Goal: Complete application form

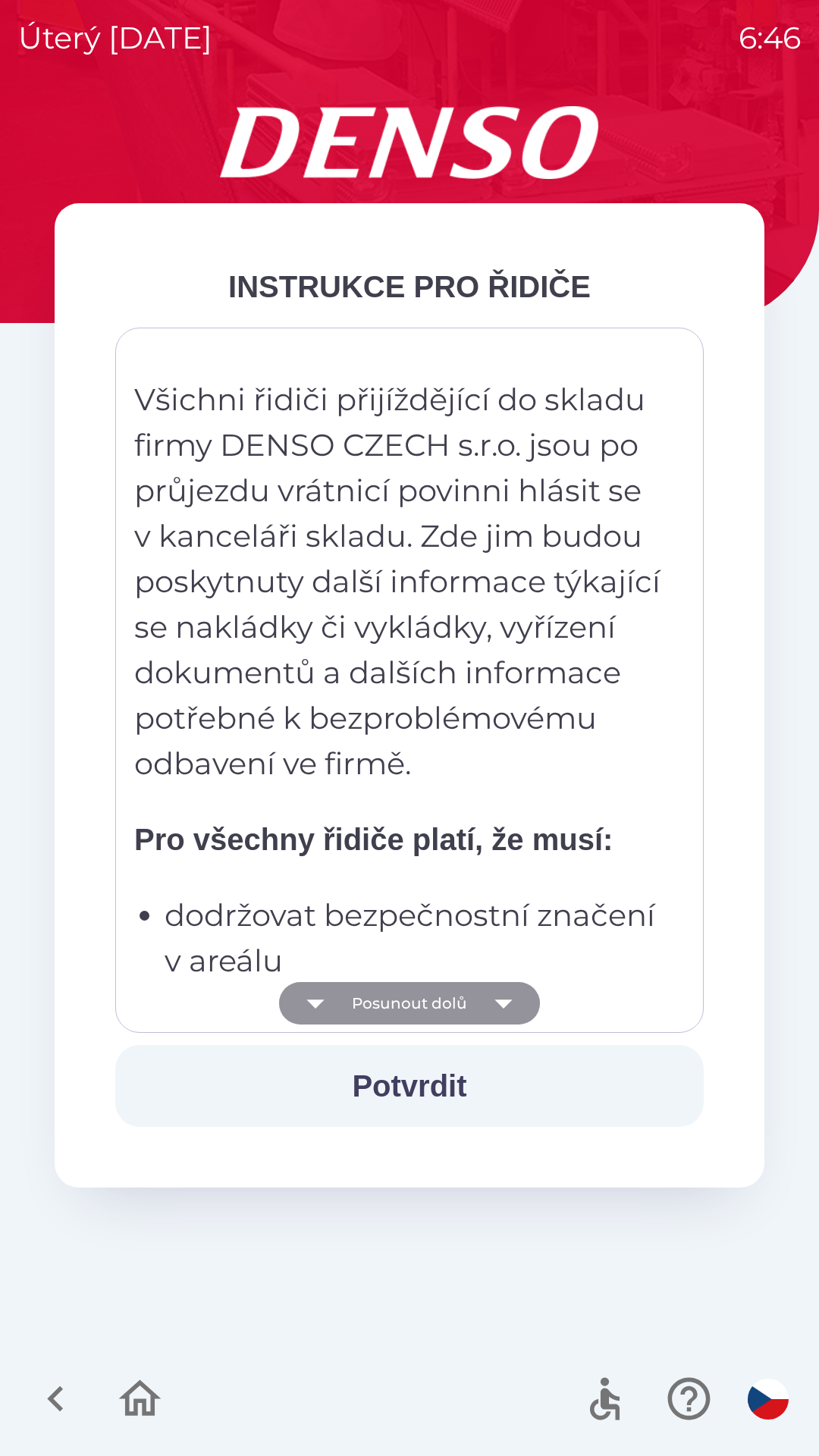
click at [496, 995] on icon "button" at bounding box center [504, 1003] width 43 height 43
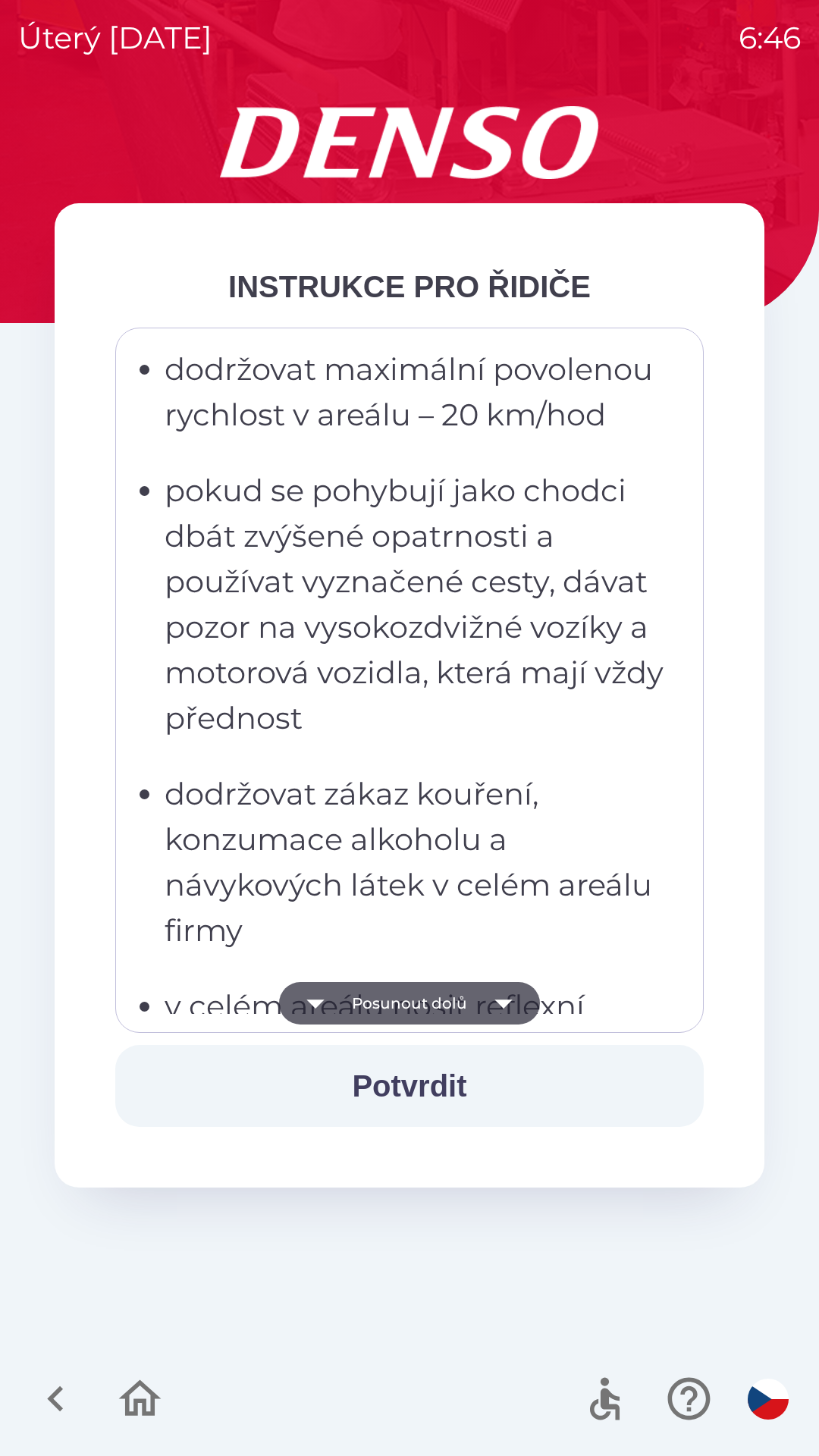
click at [488, 994] on icon "button" at bounding box center [504, 1003] width 43 height 43
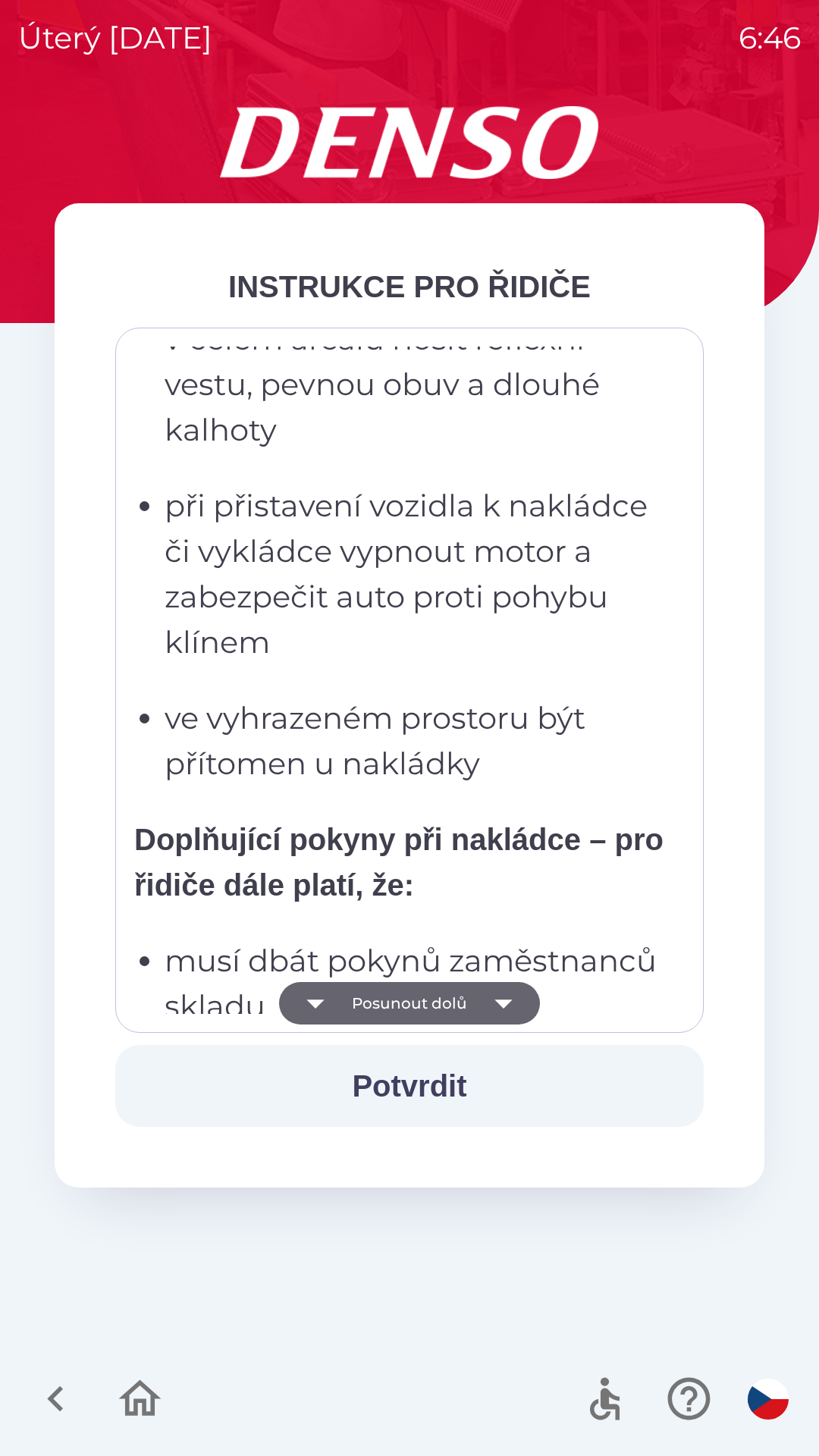
click at [478, 992] on button "Posunout dolů" at bounding box center [409, 1003] width 261 height 43
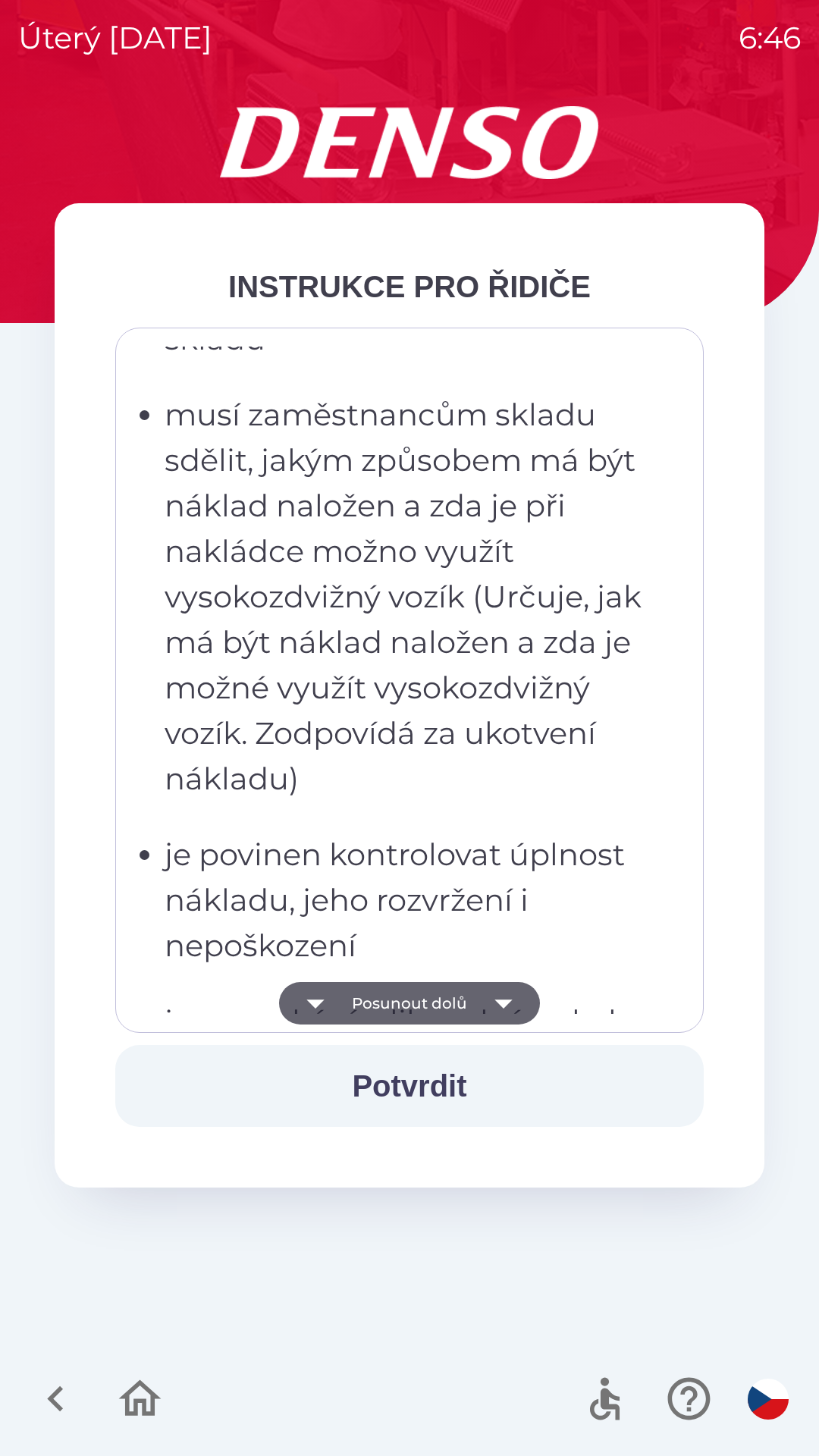
click at [485, 991] on icon "button" at bounding box center [504, 1003] width 43 height 43
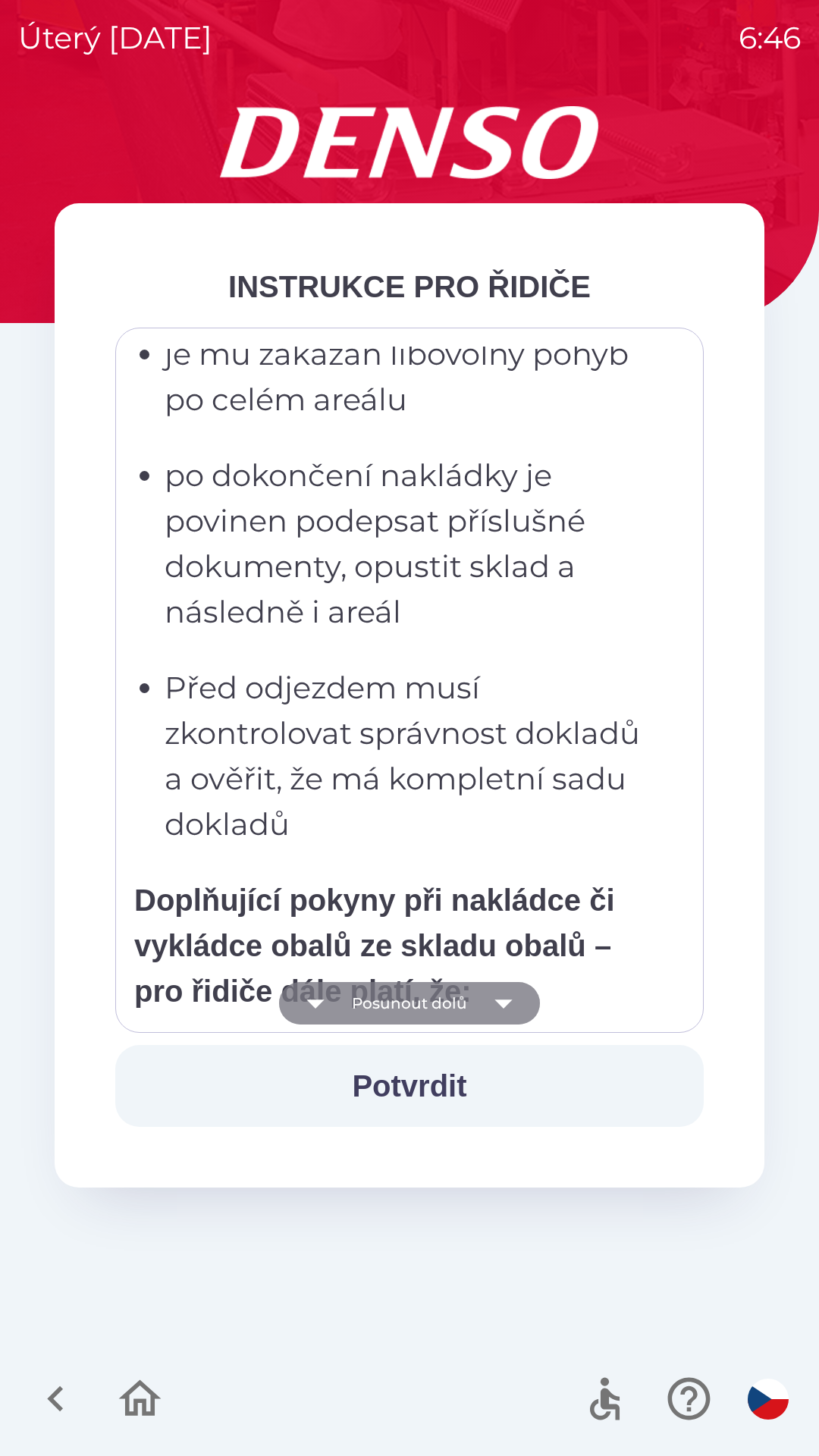
click at [498, 1000] on icon "button" at bounding box center [503, 1004] width 18 height 9
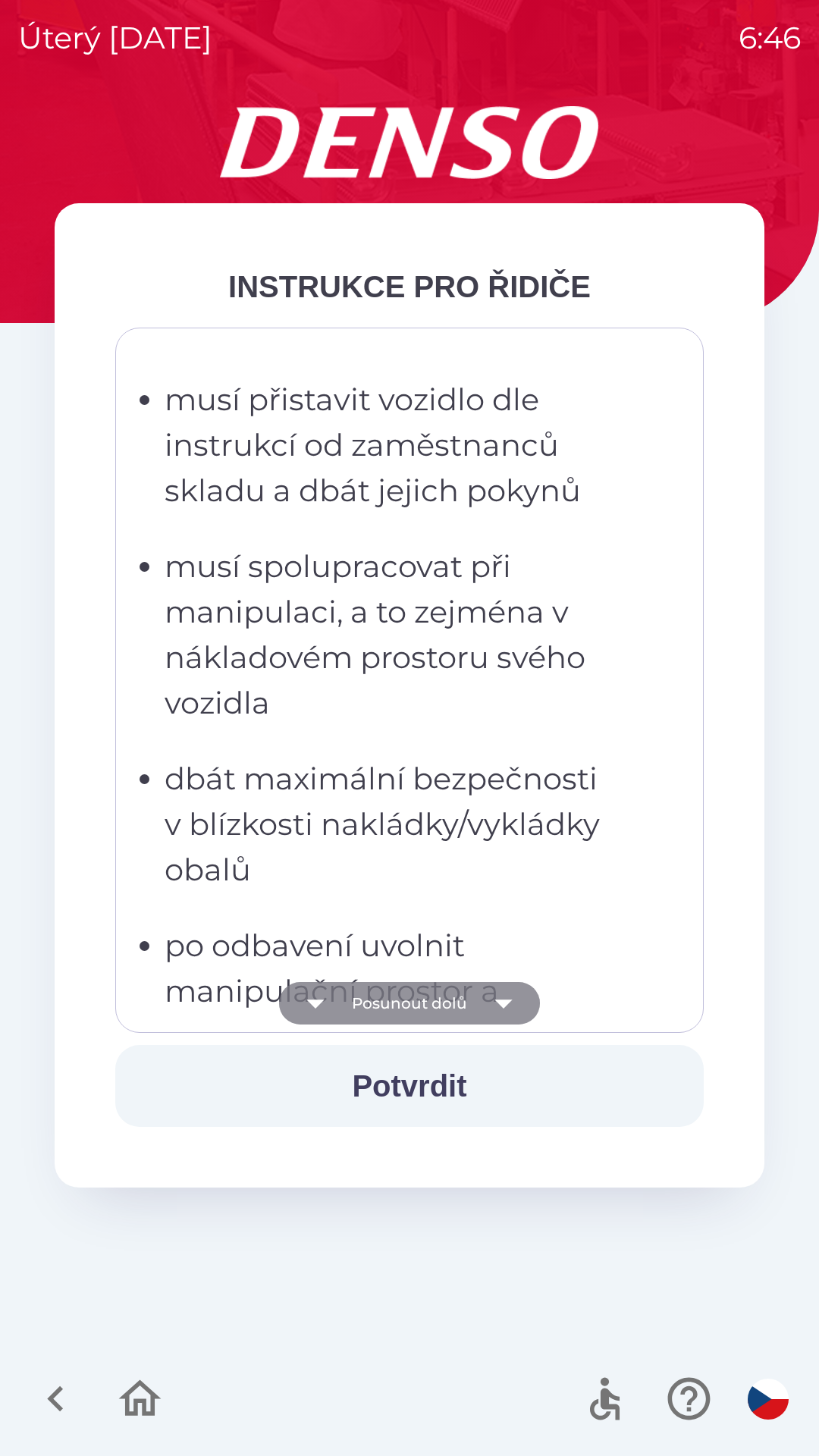
click at [491, 1000] on icon "button" at bounding box center [504, 1003] width 43 height 43
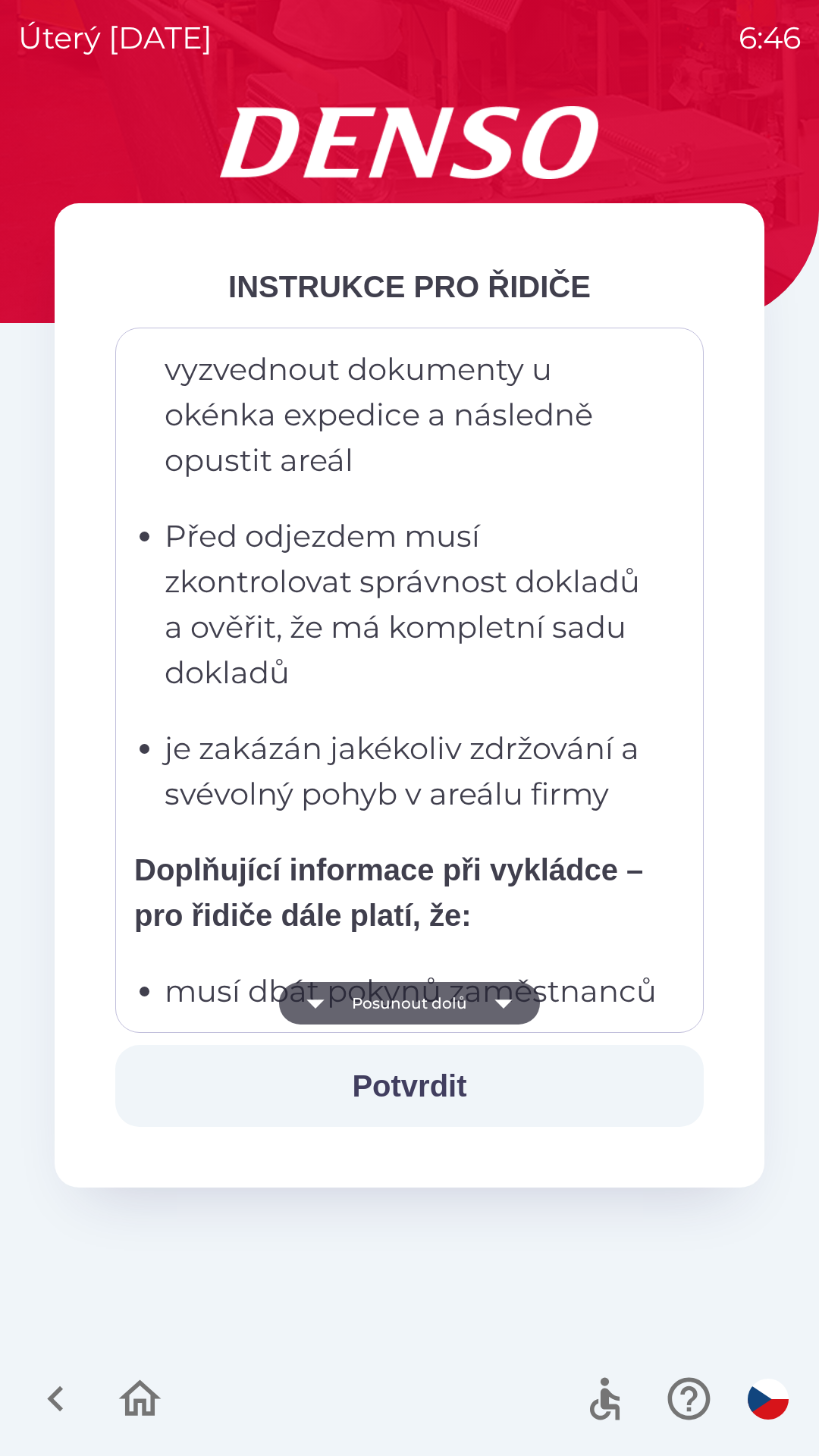
click at [496, 1004] on icon "button" at bounding box center [504, 1003] width 43 height 43
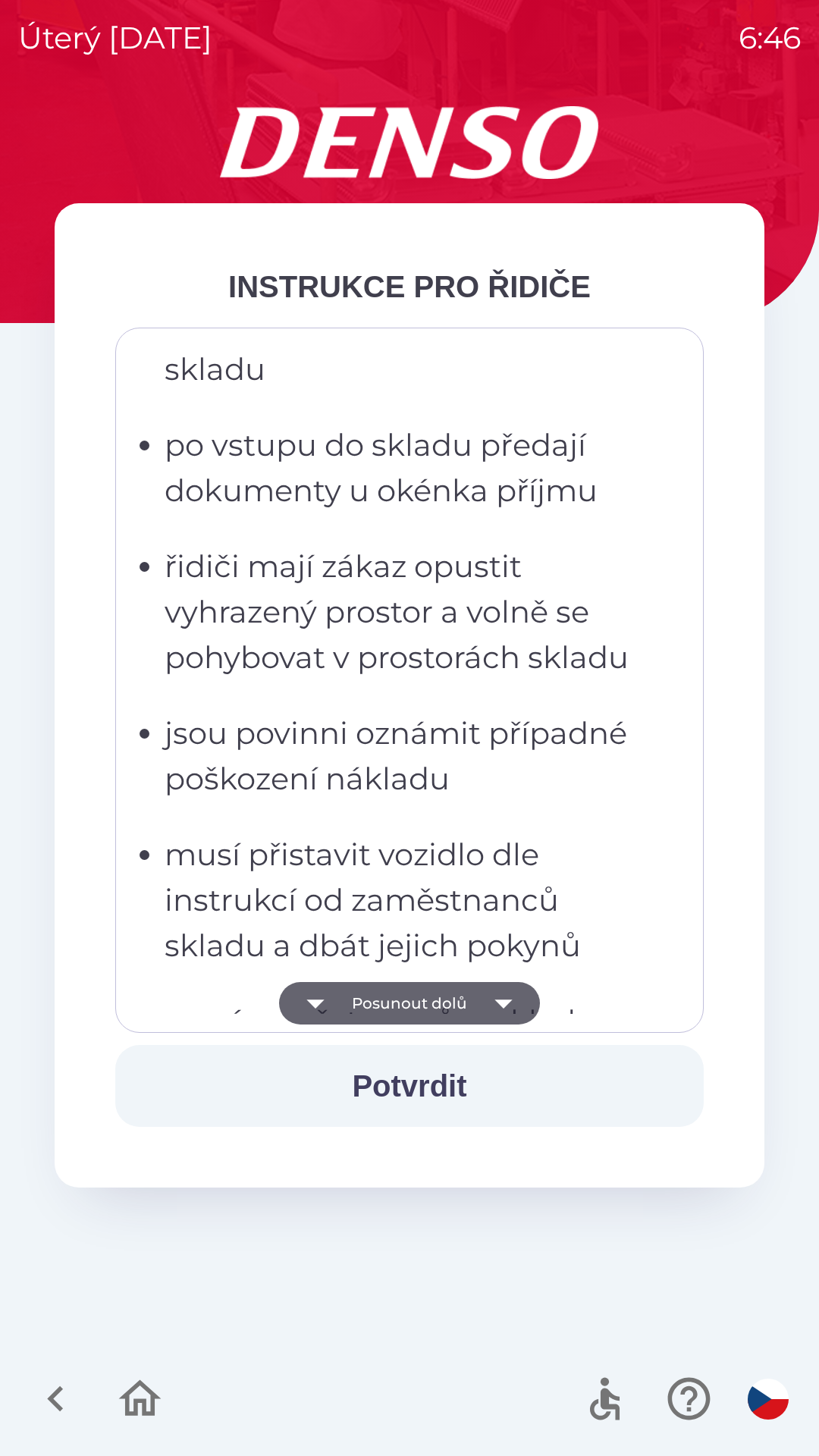
click at [499, 1004] on icon "button" at bounding box center [503, 1004] width 18 height 9
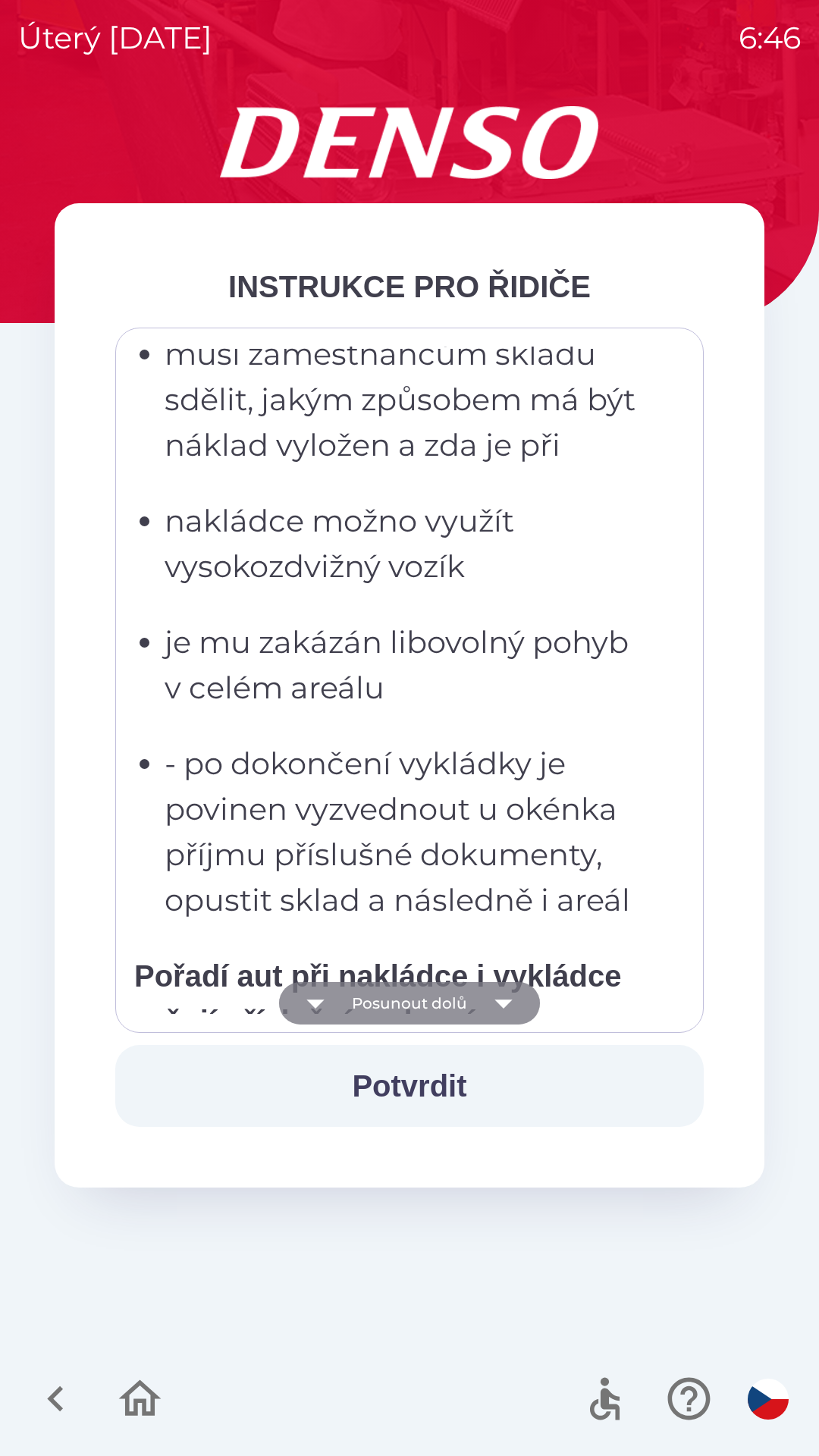
click at [494, 1003] on icon "button" at bounding box center [504, 1003] width 43 height 43
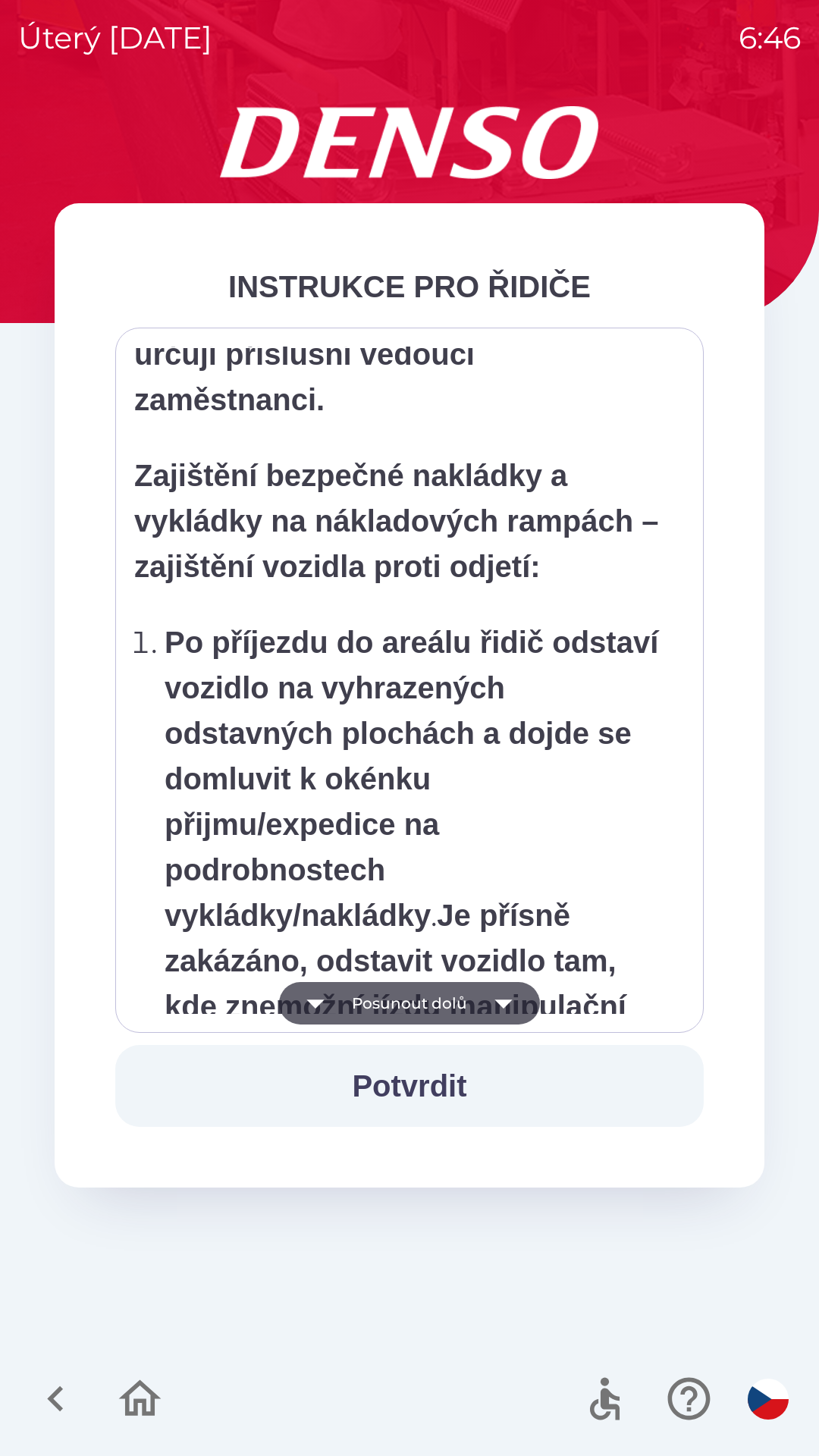
click at [501, 1001] on icon "button" at bounding box center [503, 1004] width 18 height 9
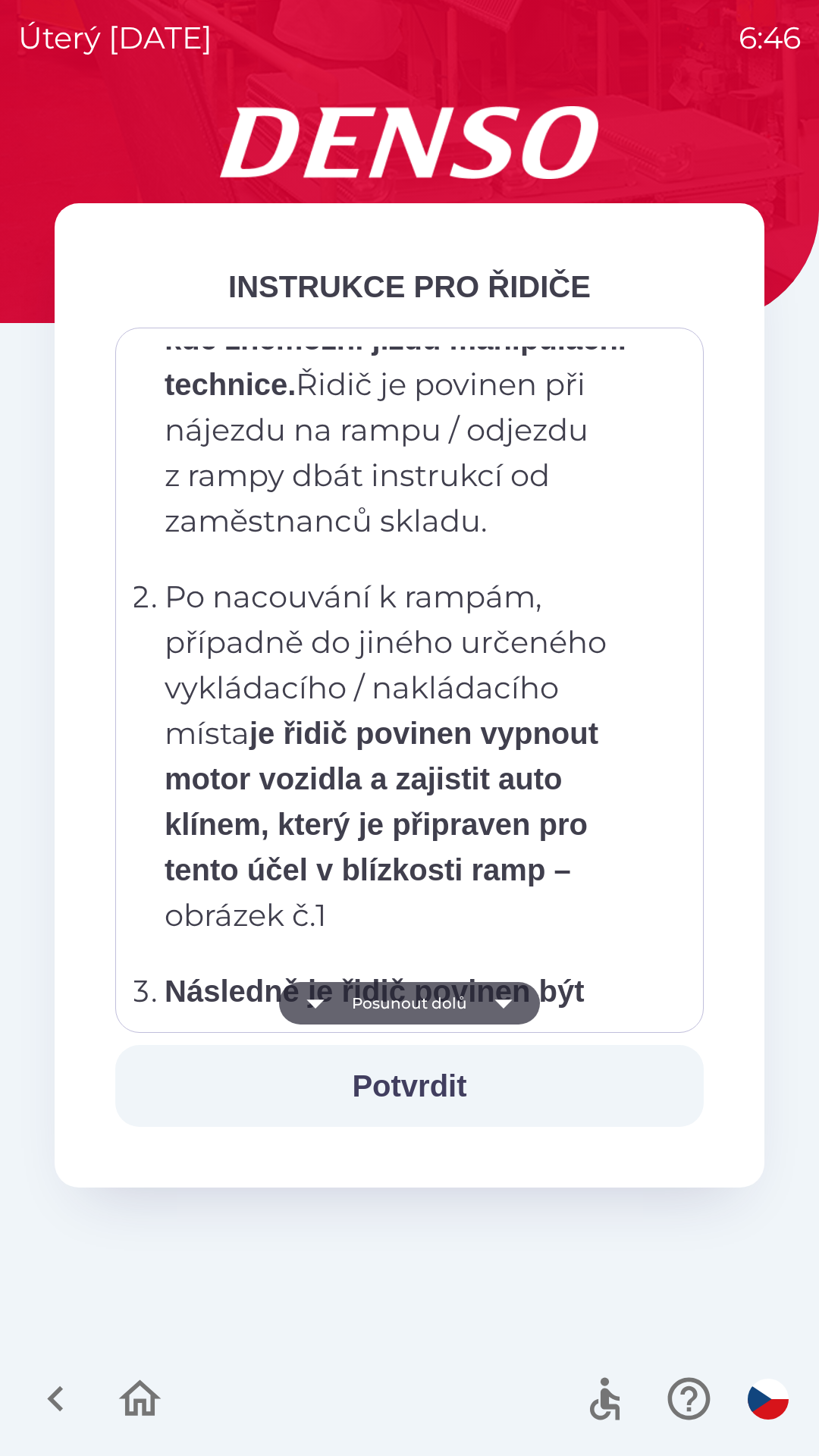
click at [495, 1000] on icon "button" at bounding box center [503, 1004] width 18 height 9
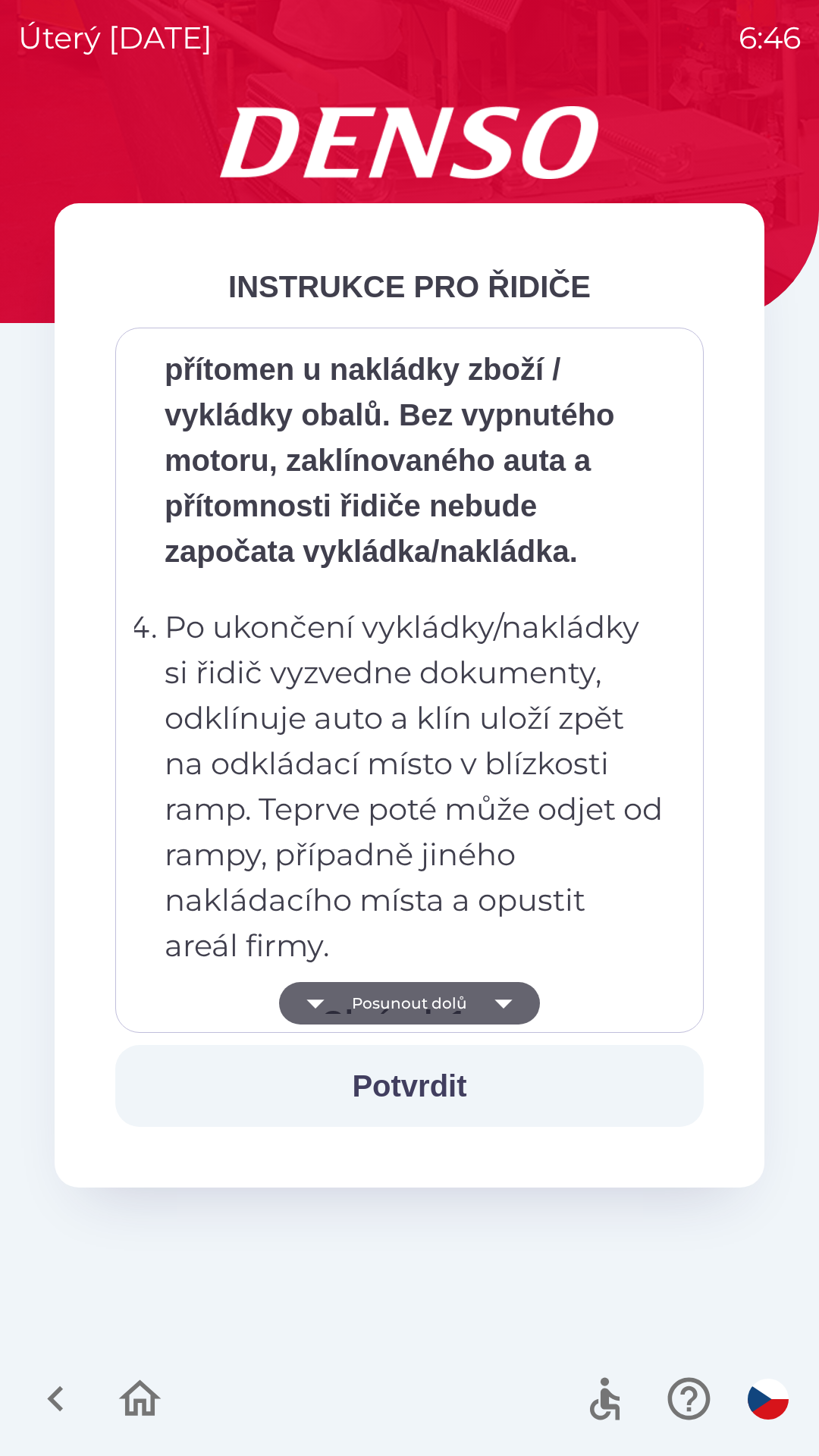
click at [494, 994] on icon "button" at bounding box center [504, 1003] width 43 height 43
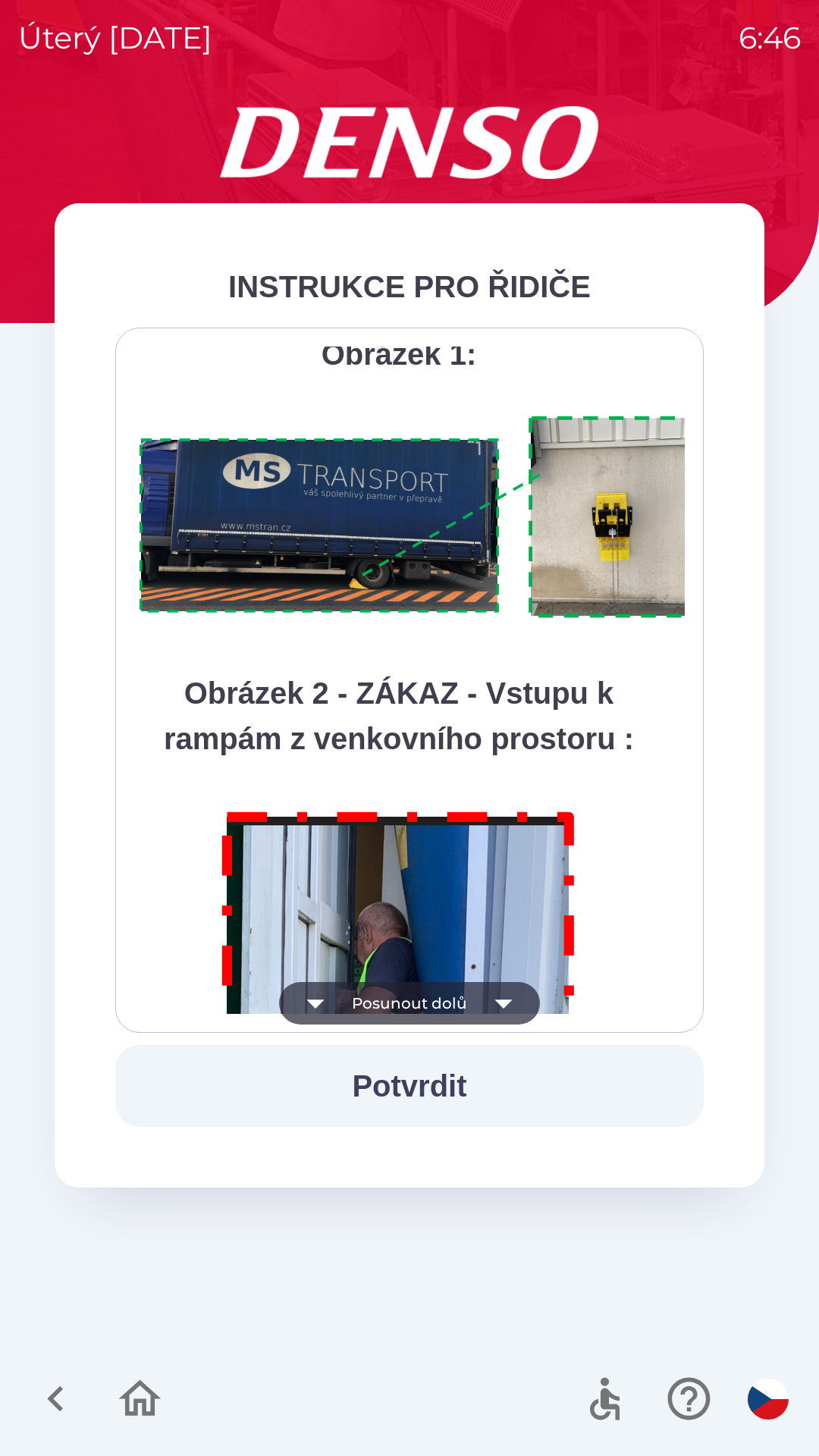
click at [504, 1000] on icon "button" at bounding box center [504, 1003] width 43 height 43
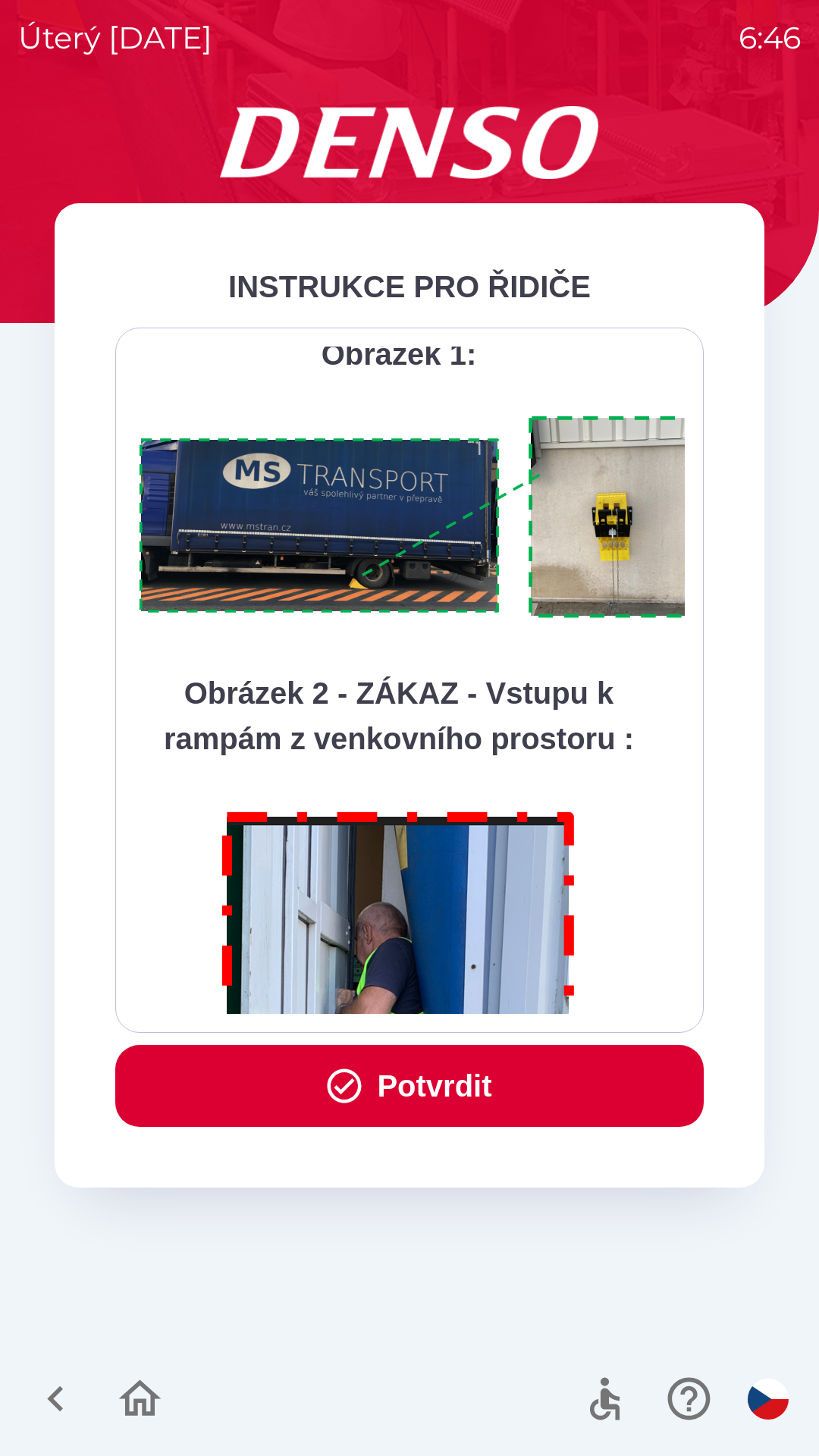
scroll to position [8523, 0]
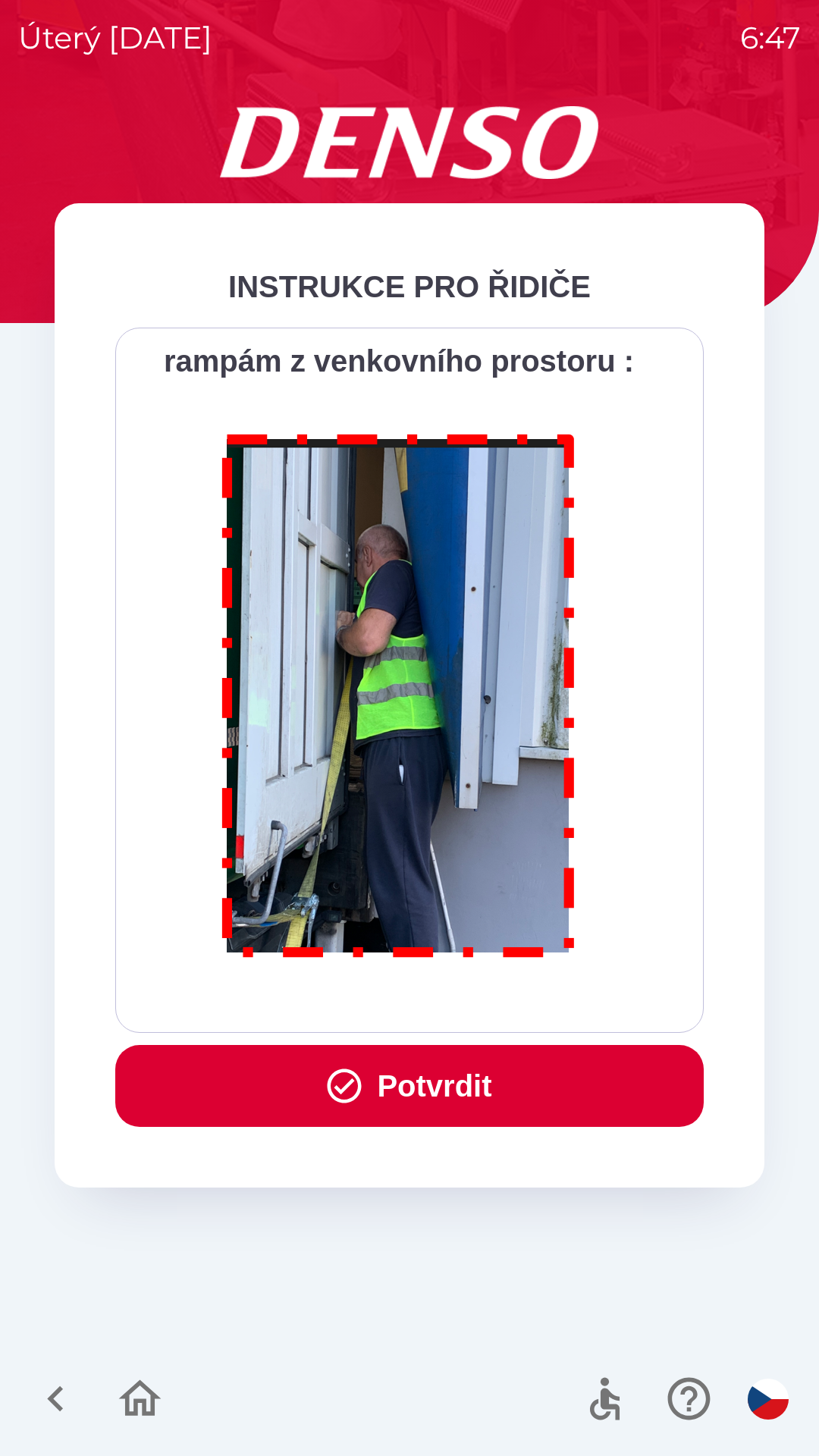
click at [435, 1079] on button "Potvrdit" at bounding box center [409, 1086] width 588 height 82
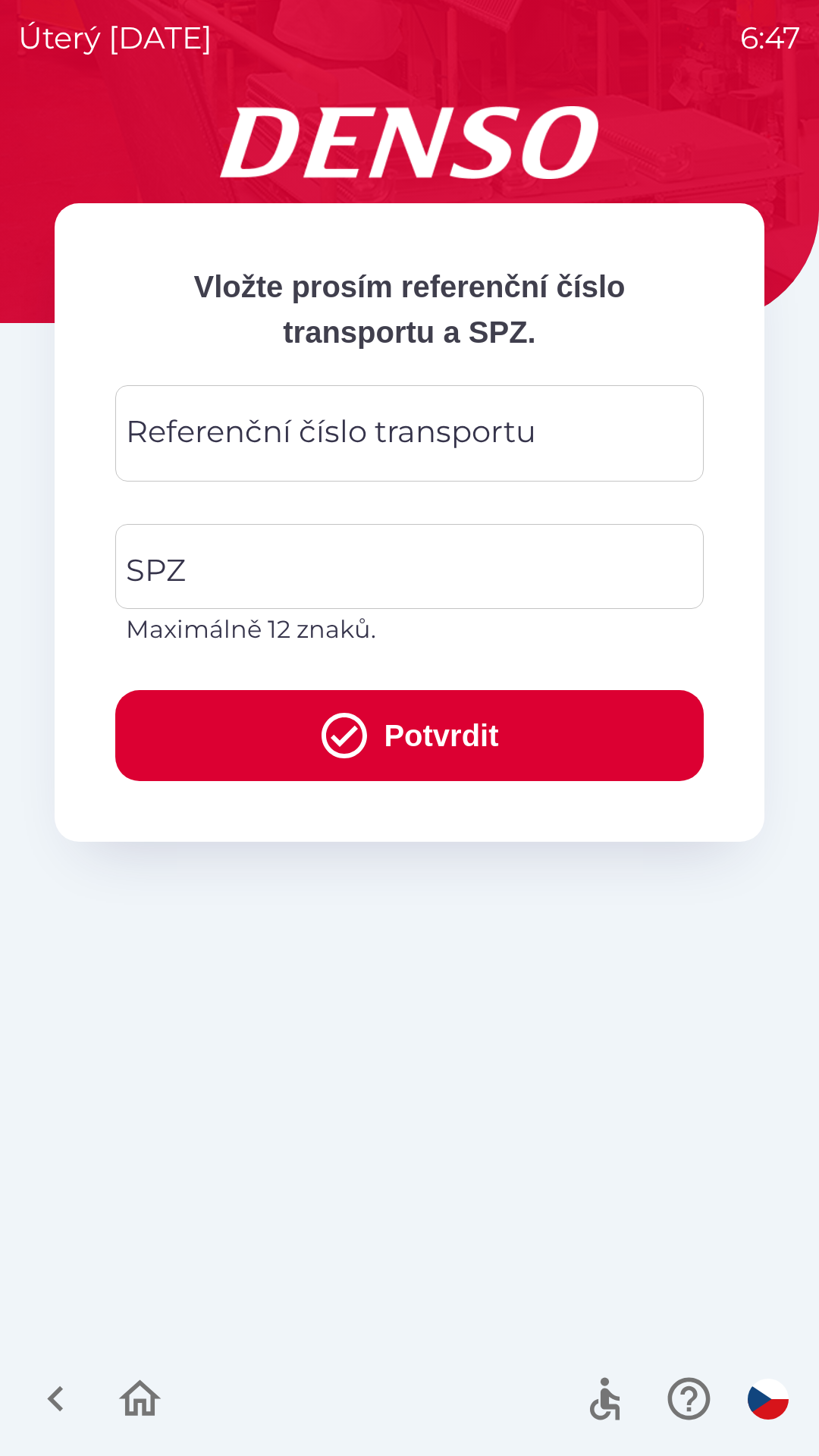
click at [366, 434] on div "Referenční číslo transportu Referenční číslo transportu" at bounding box center [409, 434] width 588 height 96
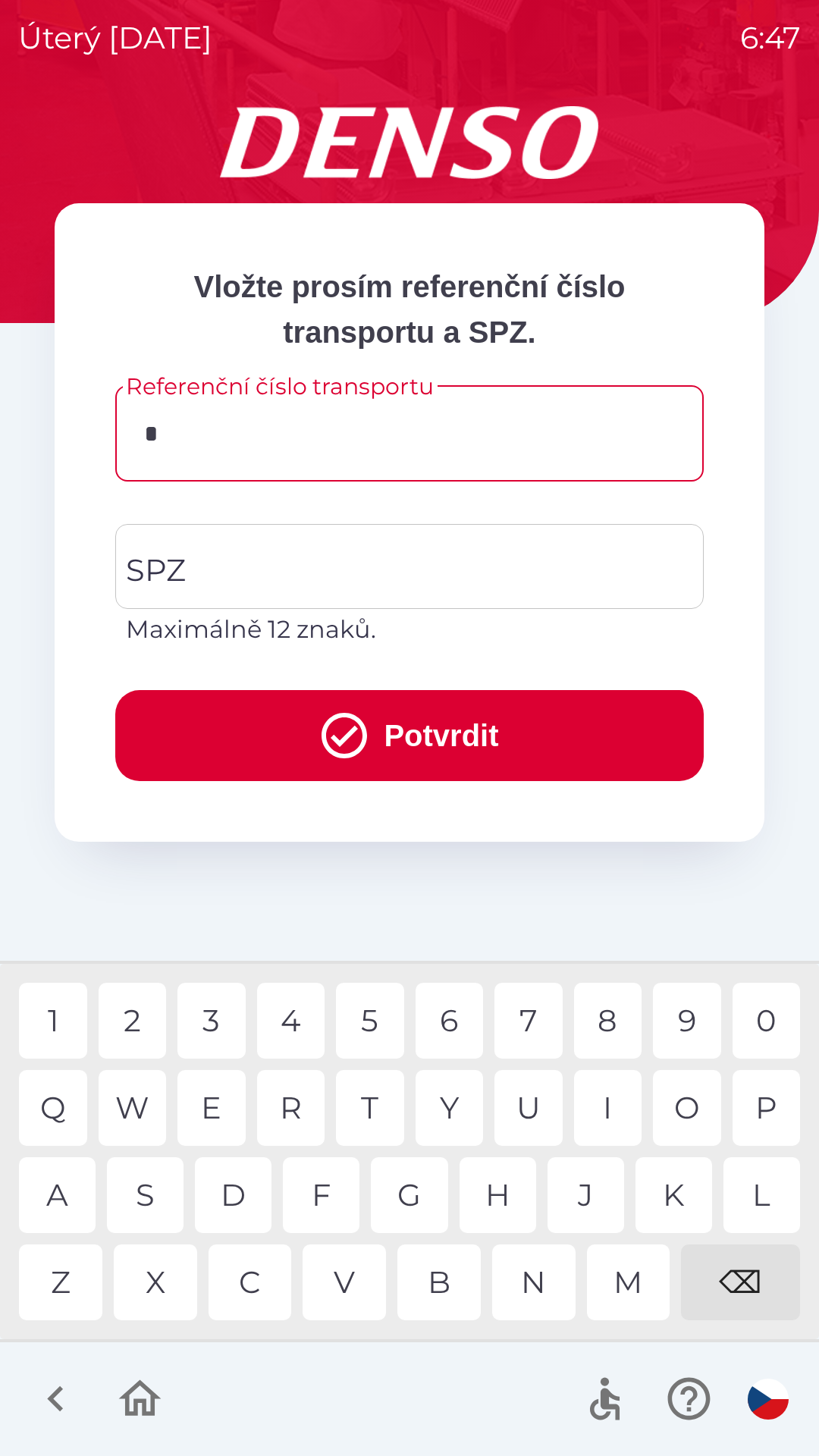
click at [453, 1112] on div "Y" at bounding box center [449, 1109] width 69 height 76
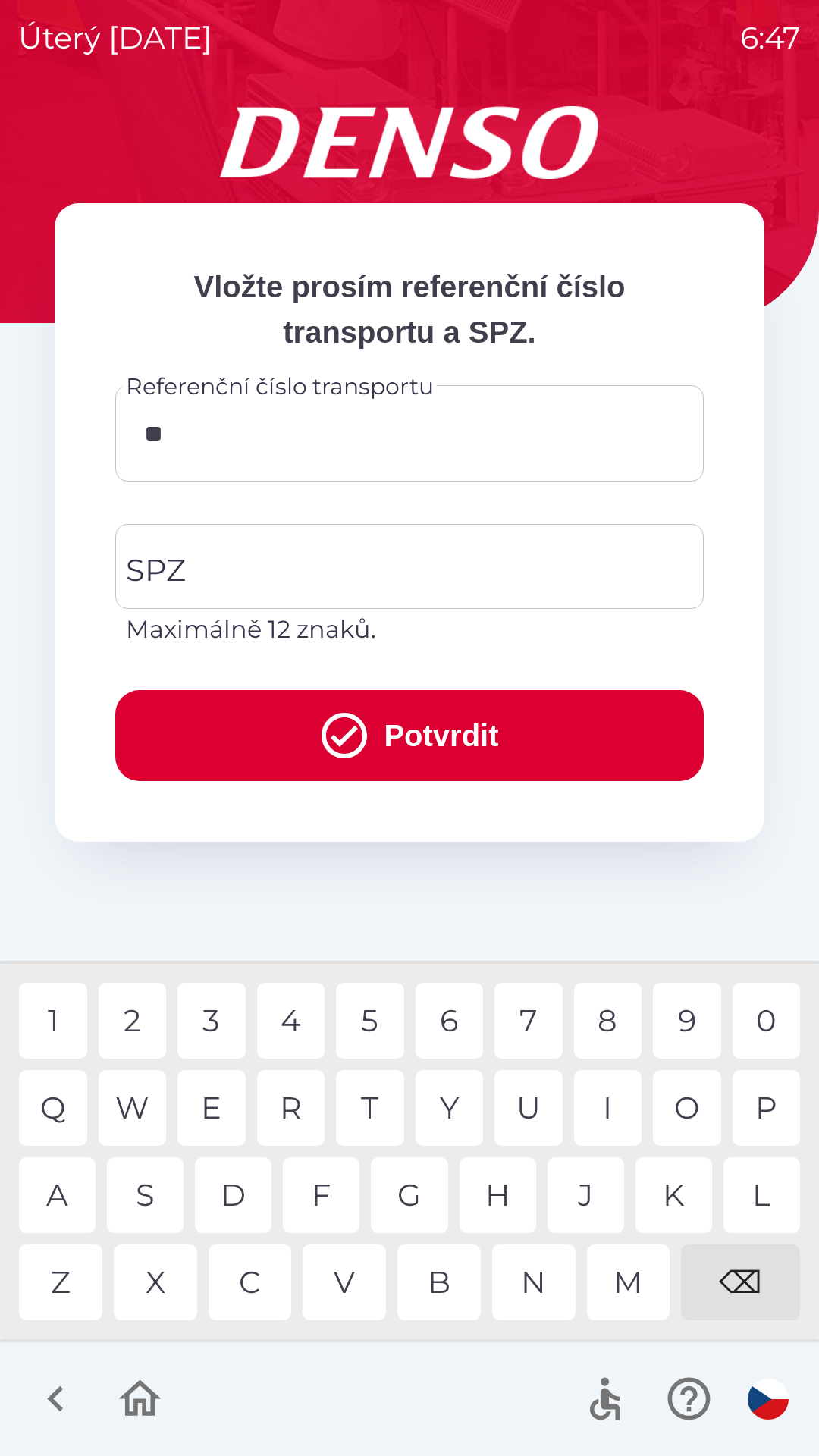
click at [618, 1276] on div "M" at bounding box center [628, 1282] width 83 height 76
click at [760, 1191] on div "L" at bounding box center [762, 1195] width 77 height 76
click at [513, 1077] on div "U" at bounding box center [529, 1109] width 69 height 76
click at [753, 1010] on div "0" at bounding box center [767, 1021] width 69 height 76
click at [766, 1006] on div "0" at bounding box center [767, 1021] width 69 height 76
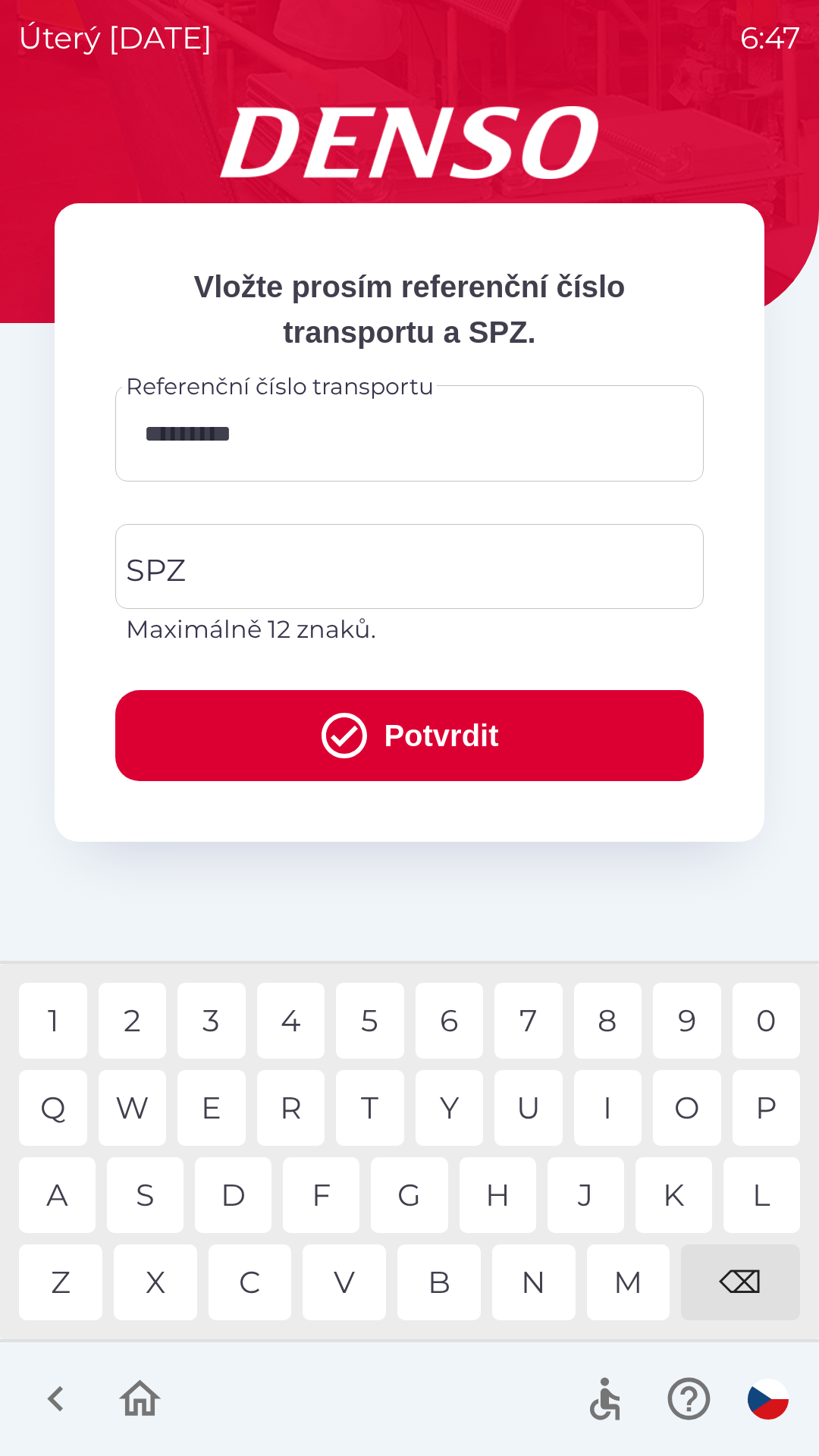
click at [296, 1023] on div "4" at bounding box center [291, 1021] width 69 height 76
click at [603, 1013] on div "8" at bounding box center [609, 1021] width 69 height 76
type input "**********"
click at [187, 568] on input "SPZ" at bounding box center [398, 567] width 552 height 72
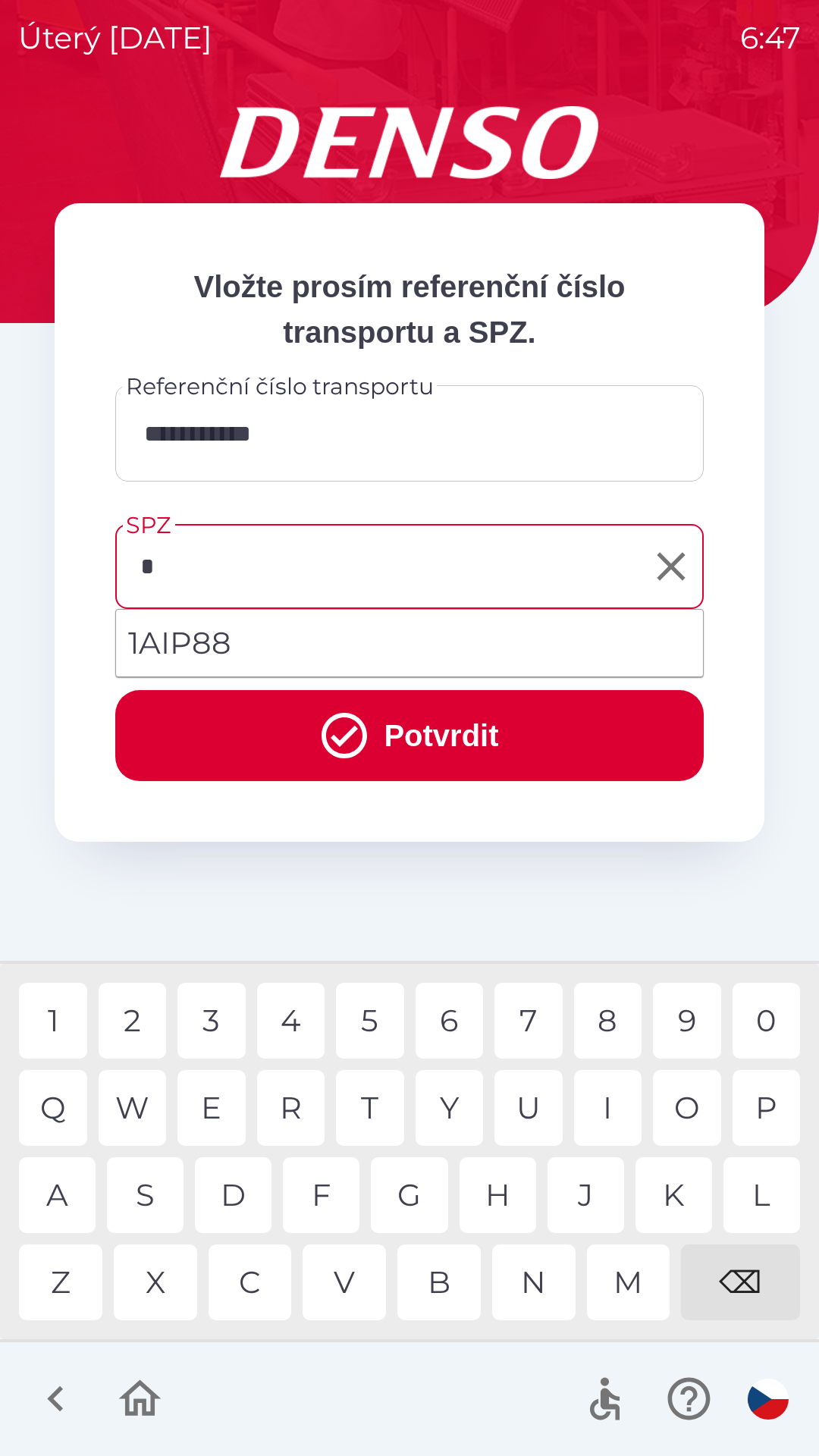
click at [70, 1012] on div "1" at bounding box center [53, 1021] width 69 height 76
click at [69, 1182] on div "A" at bounding box center [57, 1195] width 77 height 76
click at [616, 1099] on div "I" at bounding box center [609, 1109] width 69 height 76
type input "*******"
click at [469, 740] on button "Potvrdit" at bounding box center [409, 735] width 588 height 91
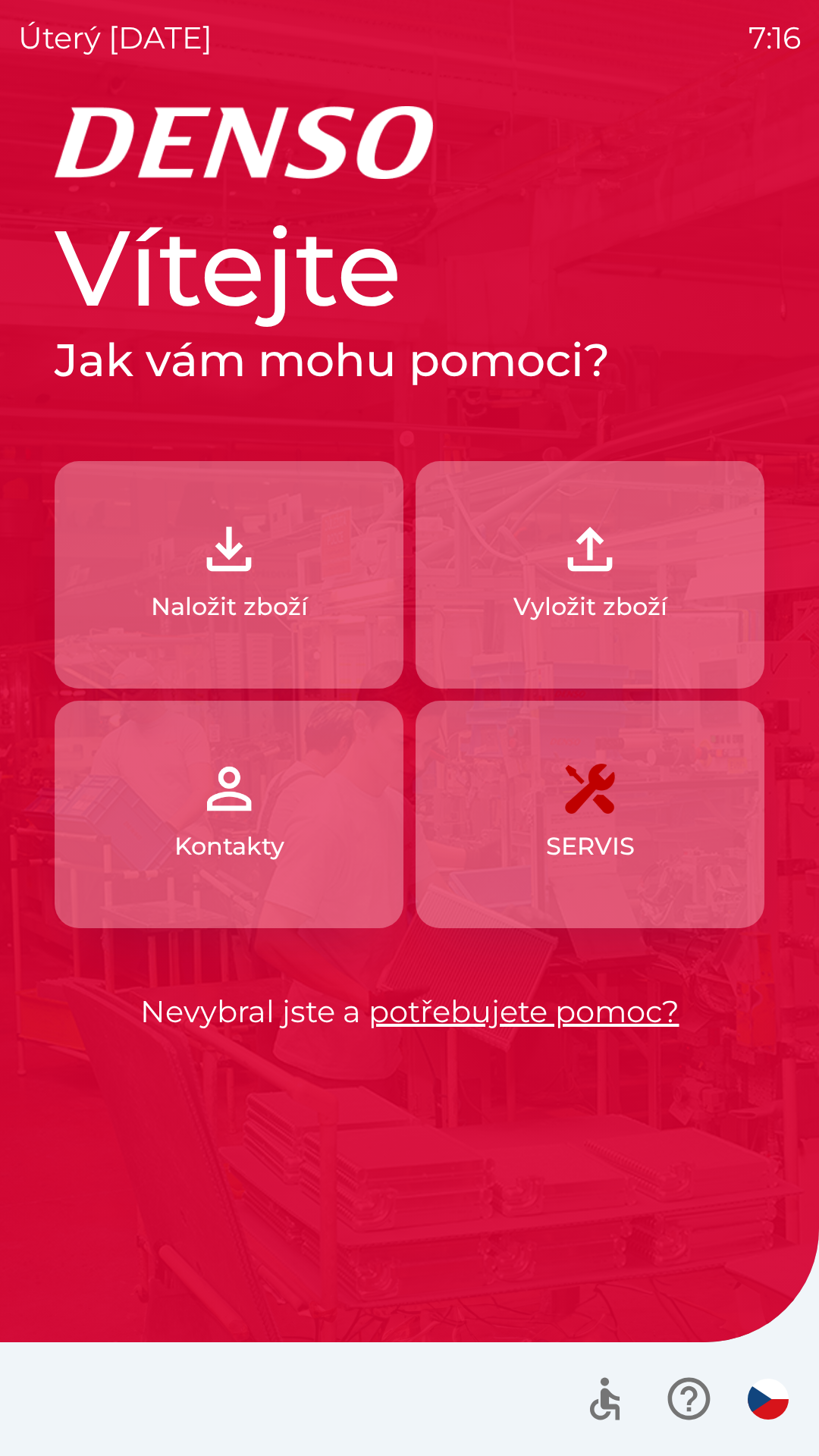
click at [275, 552] on button "Naložit zboží" at bounding box center [229, 574] width 349 height 228
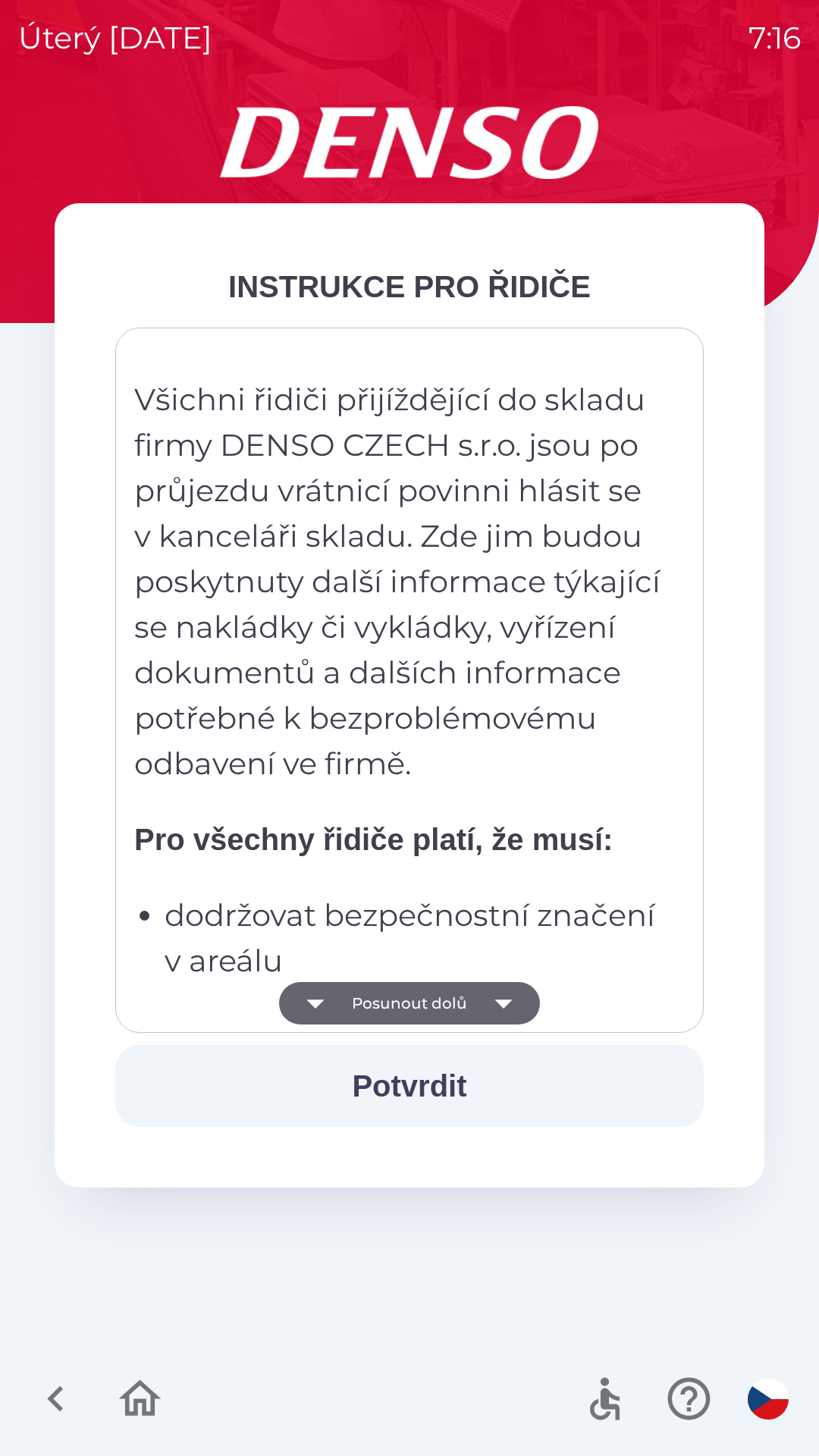
click at [476, 1003] on button "Posunout dolů" at bounding box center [409, 1003] width 261 height 43
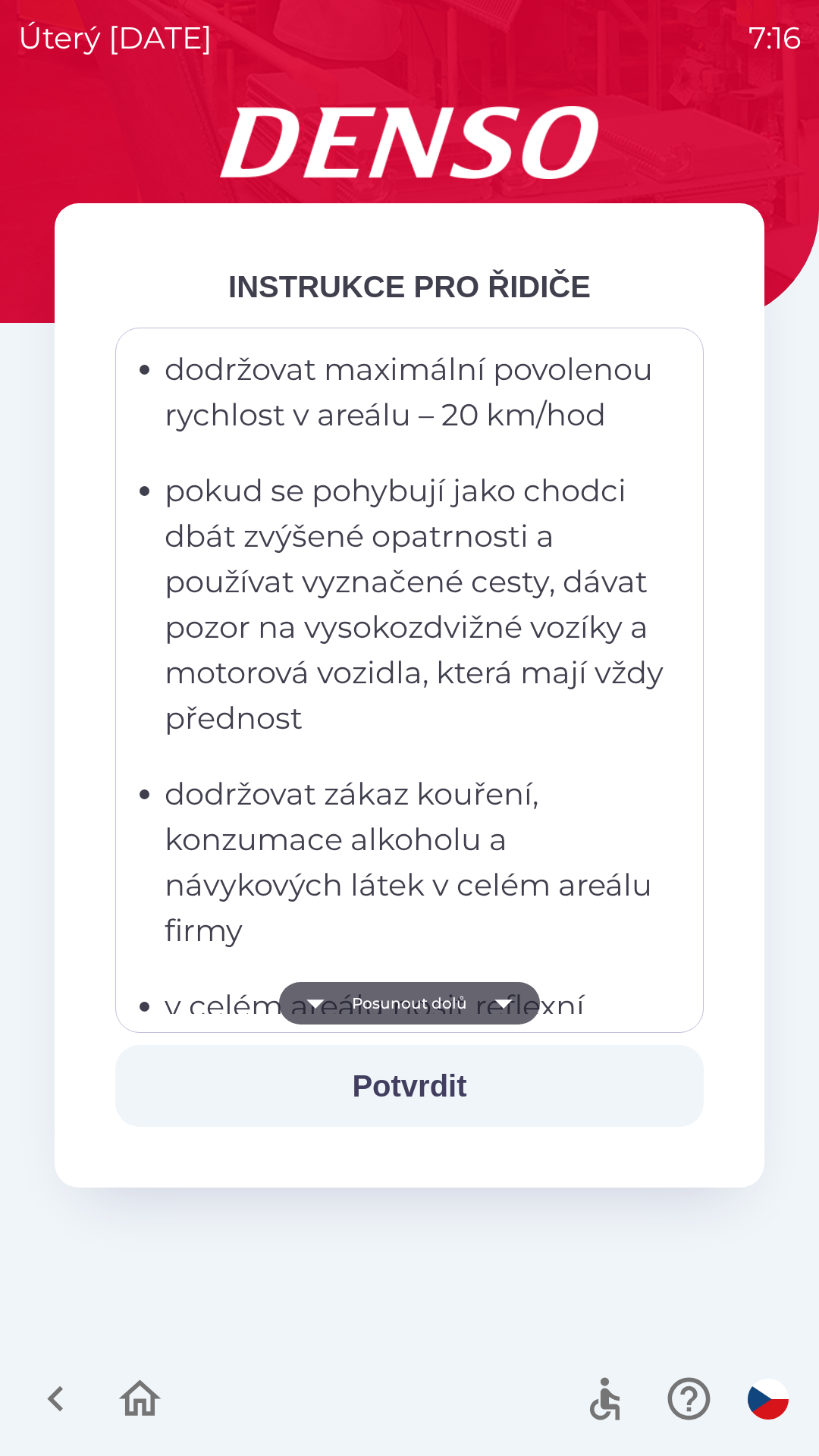
click at [495, 1000] on icon "button" at bounding box center [503, 1004] width 18 height 9
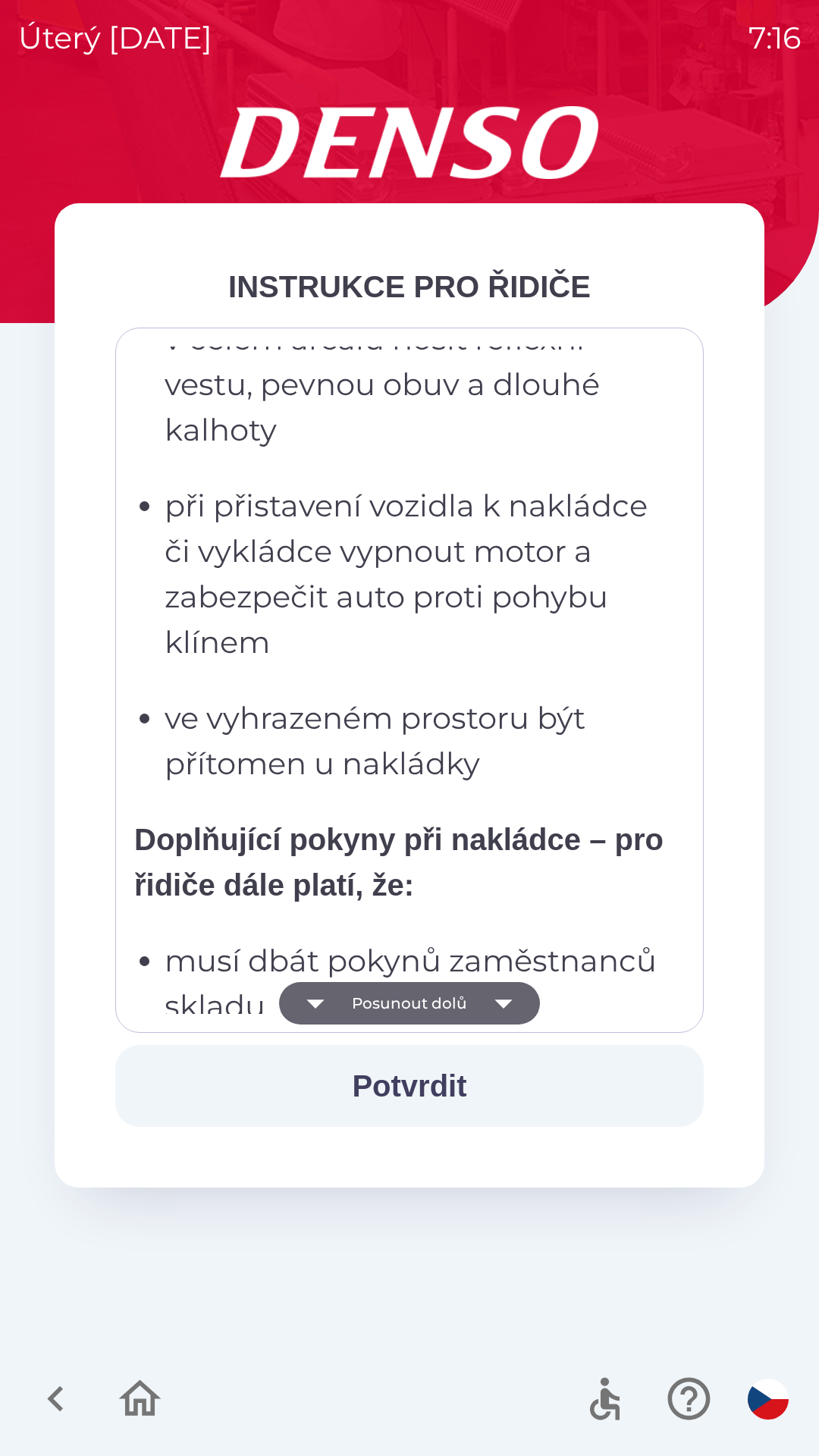
click at [497, 990] on icon "button" at bounding box center [504, 1003] width 43 height 43
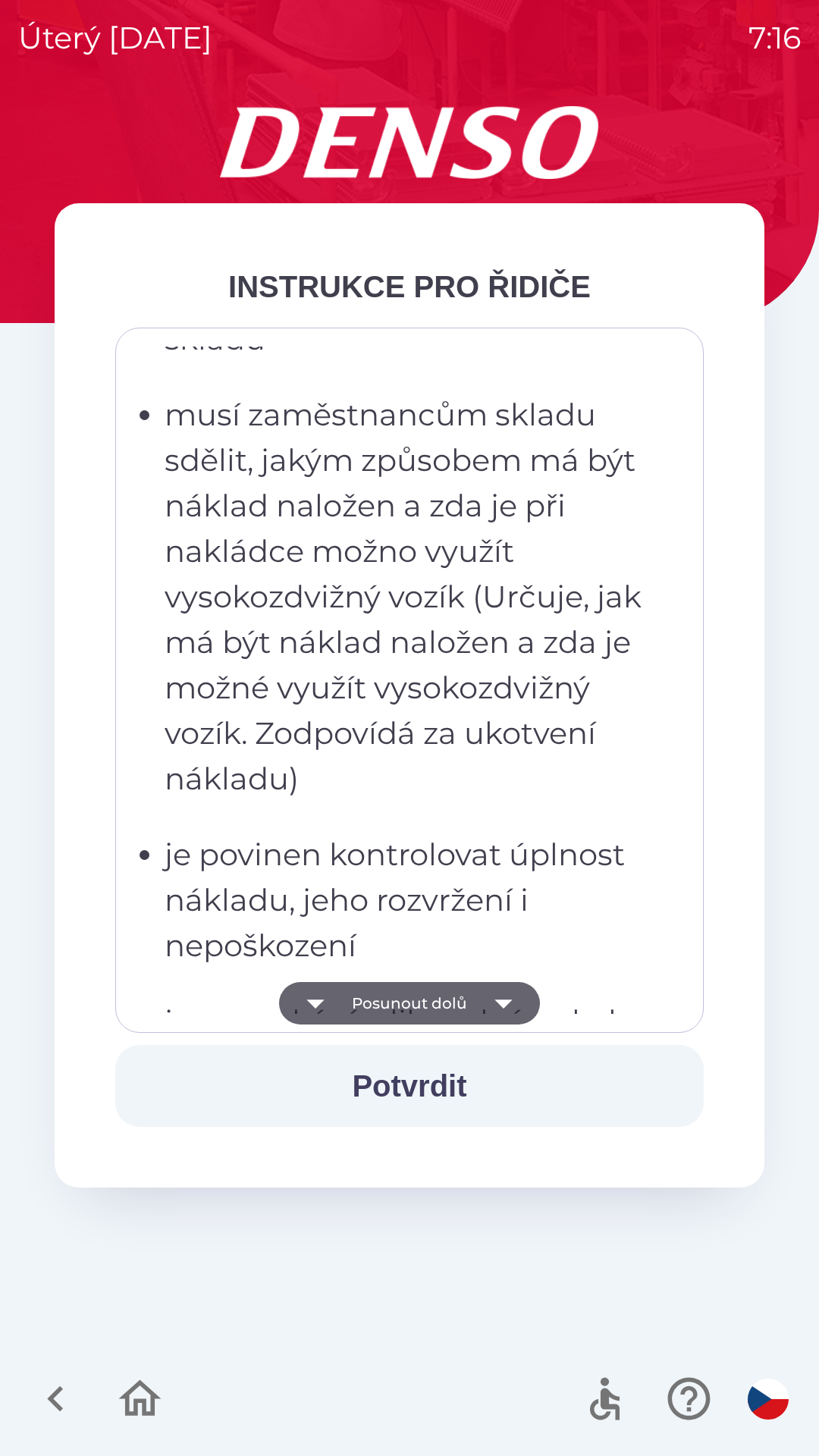
click at [496, 997] on icon "button" at bounding box center [504, 1003] width 43 height 43
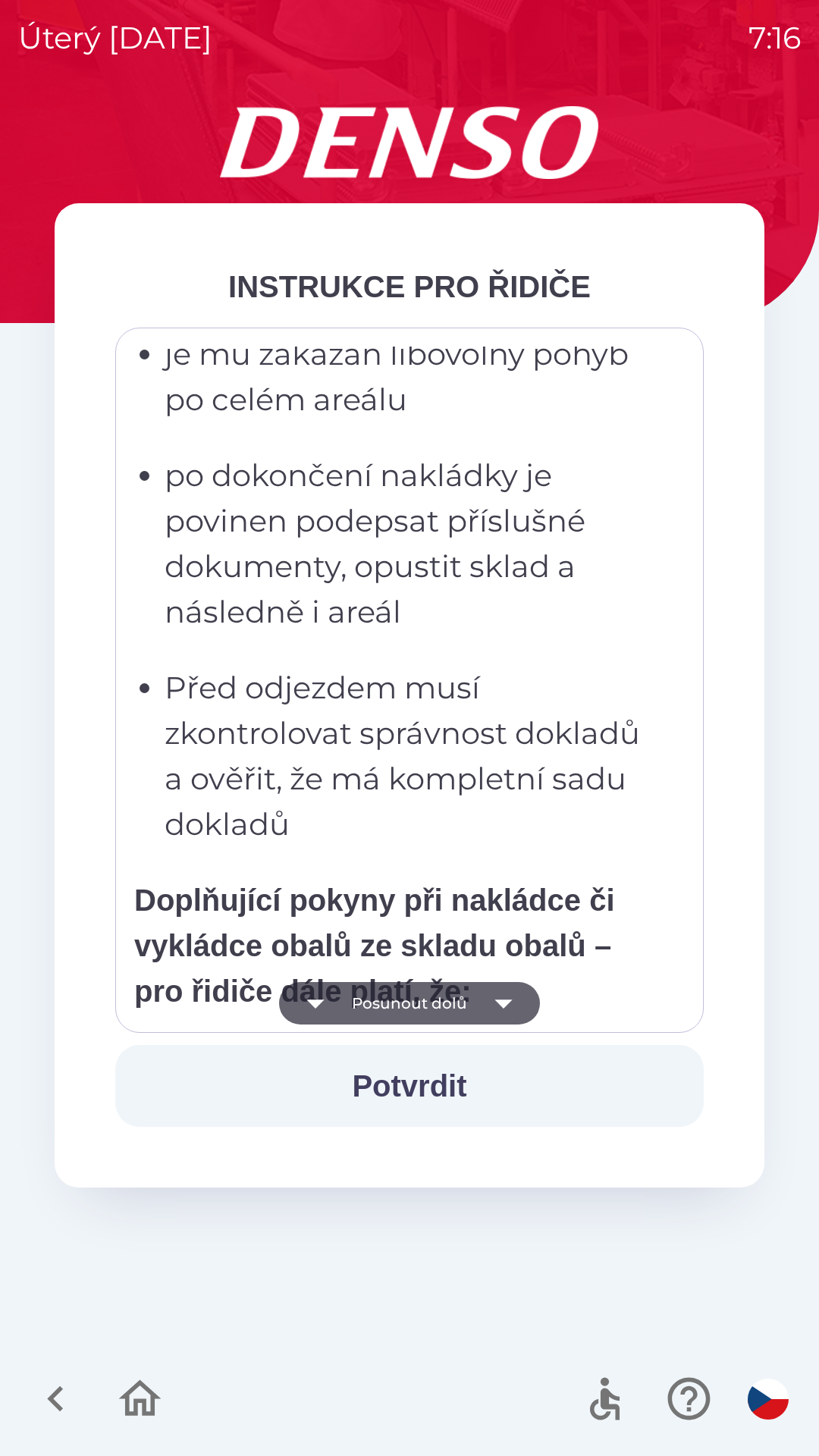
click at [495, 999] on icon "button" at bounding box center [504, 1003] width 43 height 43
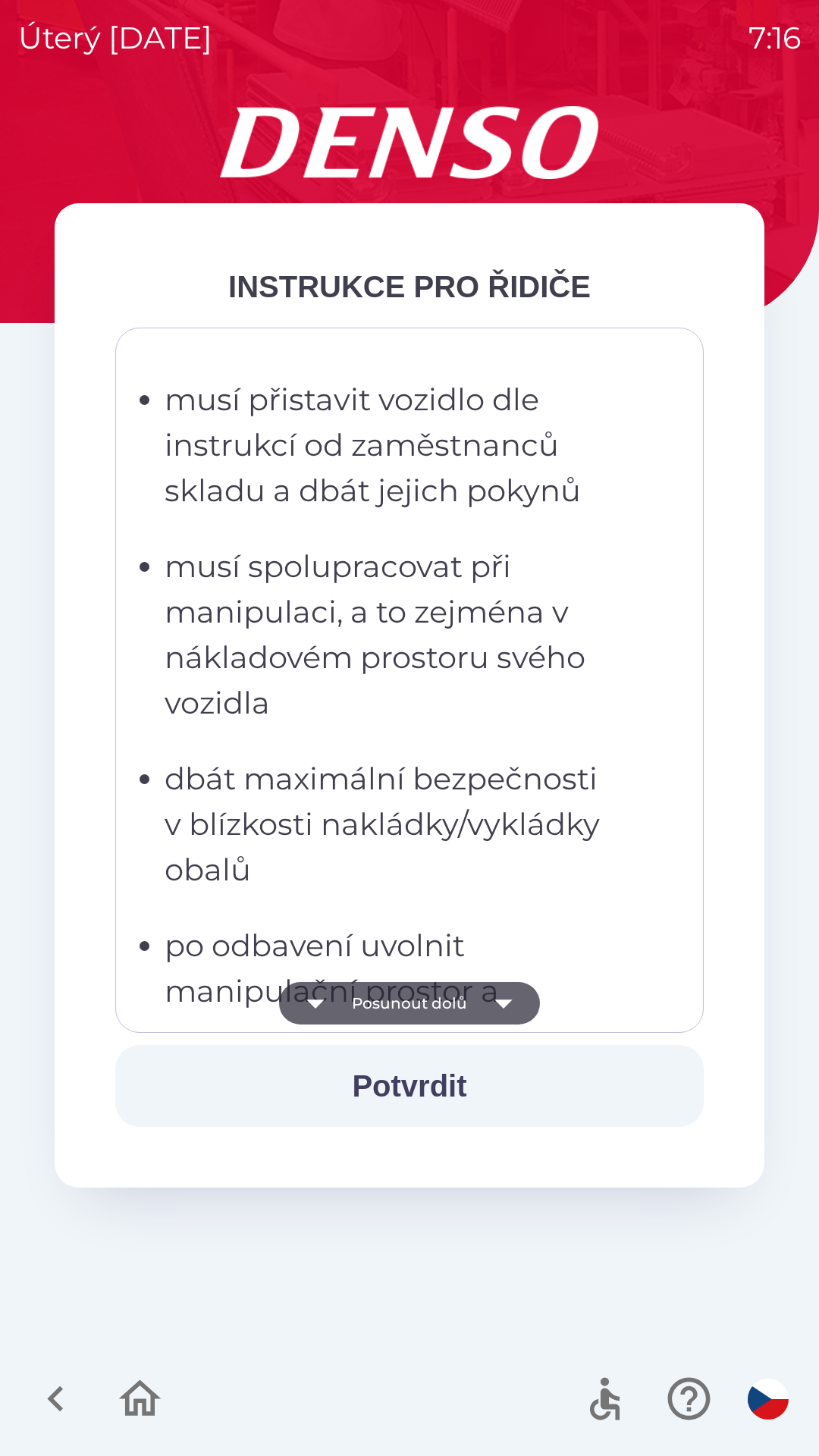
click at [498, 998] on icon "button" at bounding box center [504, 1003] width 43 height 43
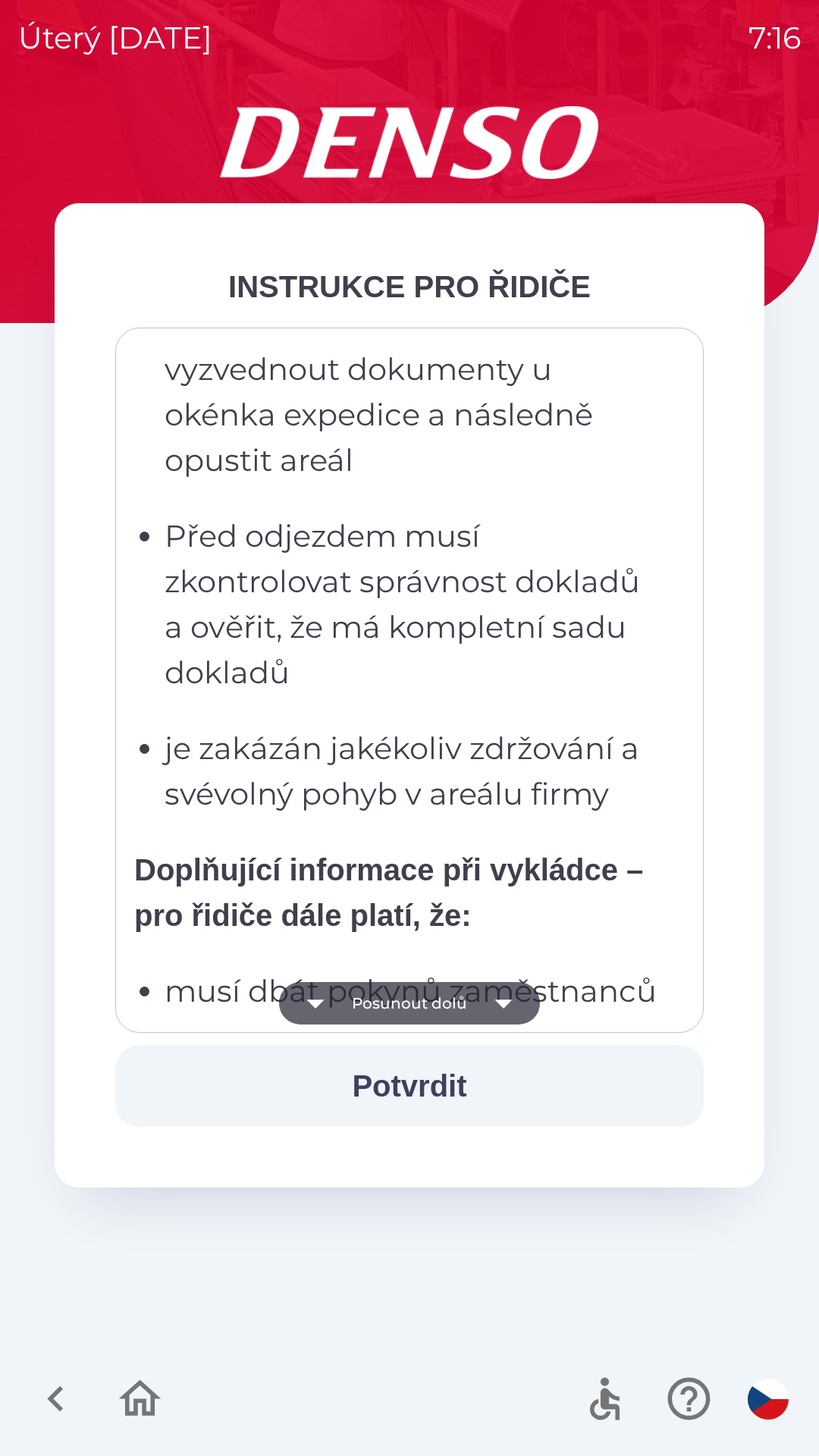
click at [497, 1003] on icon "button" at bounding box center [504, 1003] width 43 height 43
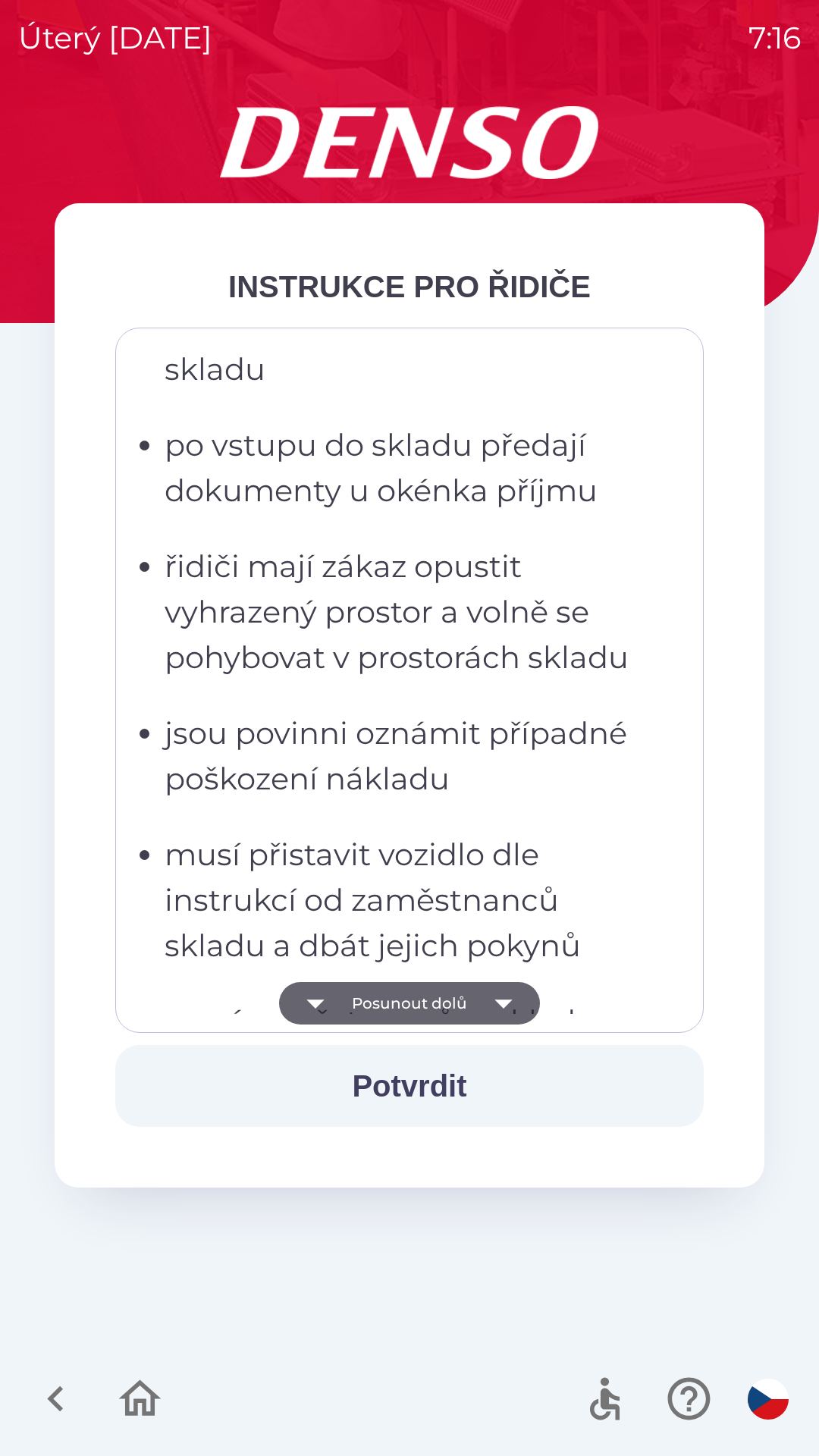
click at [492, 1000] on icon "button" at bounding box center [504, 1003] width 43 height 43
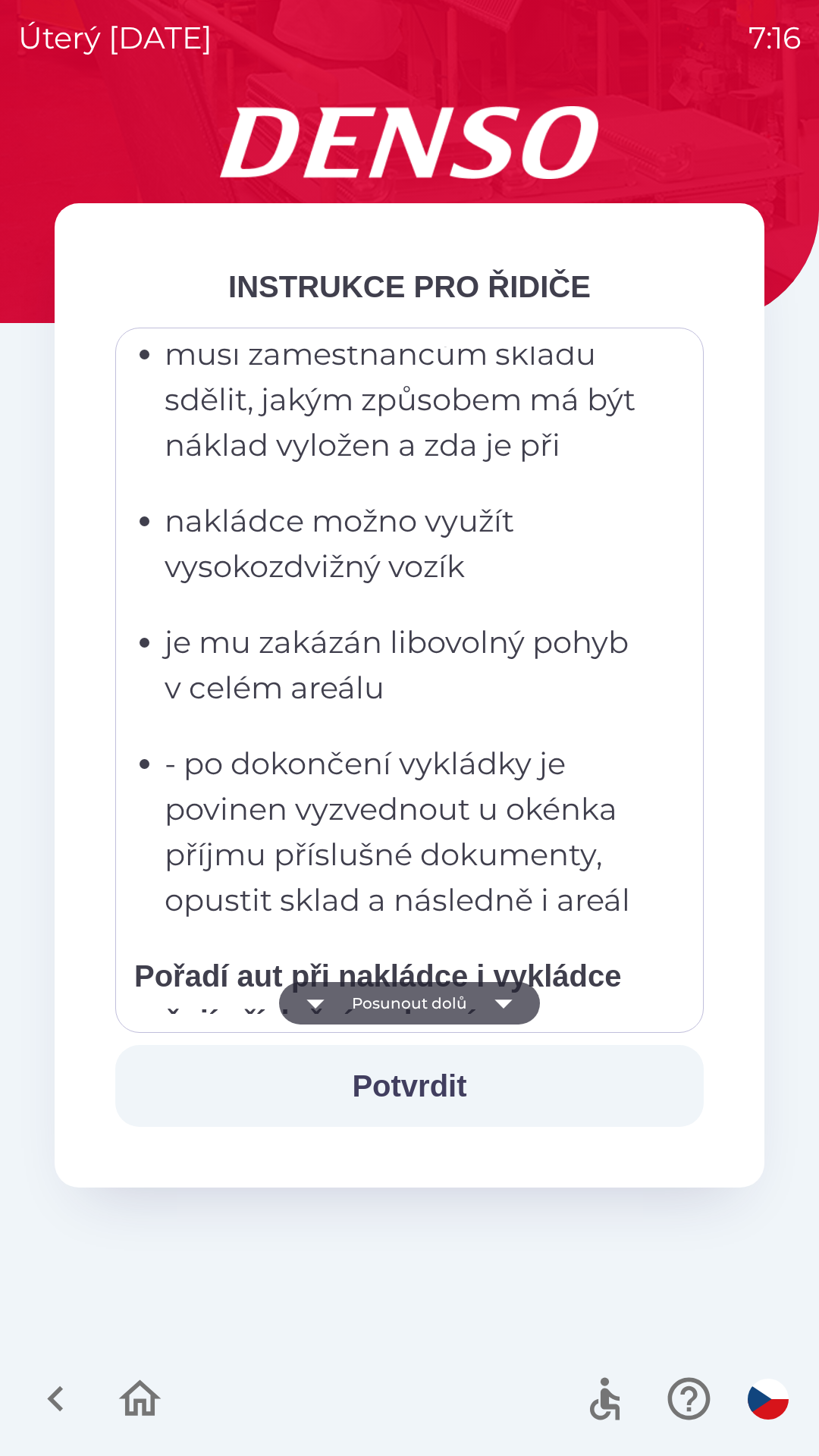
click at [491, 1000] on icon "button" at bounding box center [504, 1003] width 43 height 43
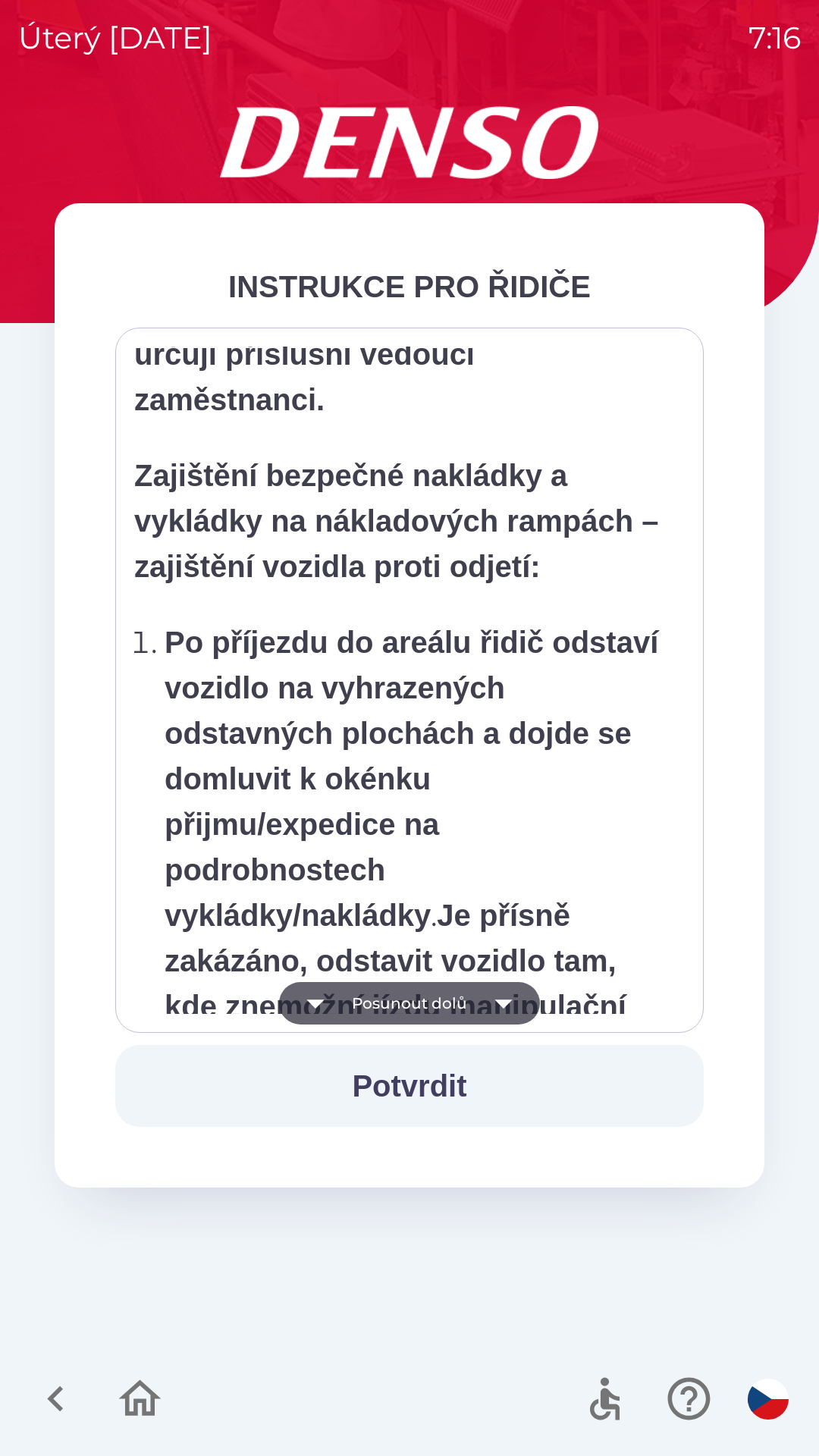
click at [501, 991] on icon "button" at bounding box center [504, 1003] width 43 height 43
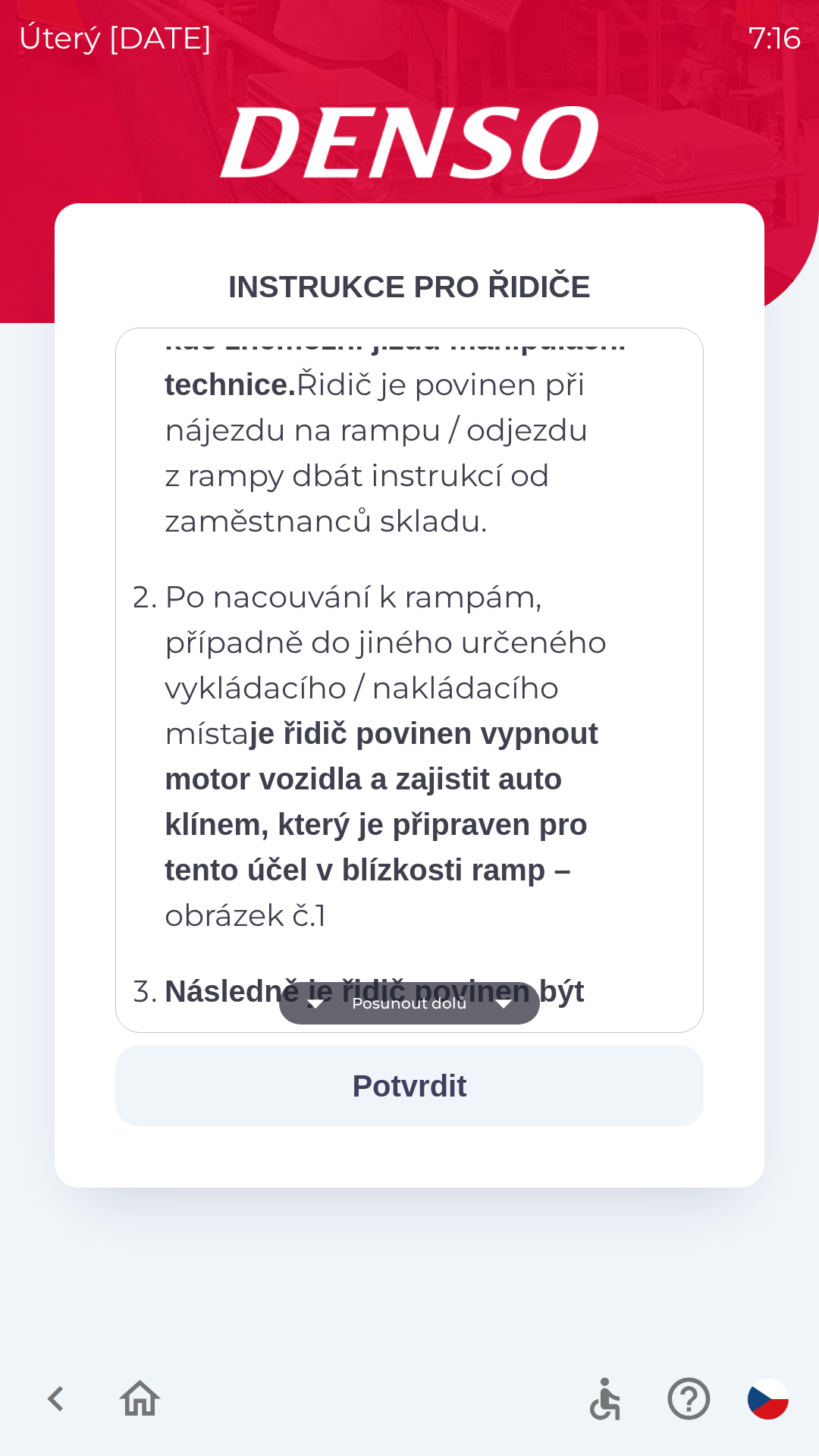
click at [503, 991] on icon "button" at bounding box center [504, 1003] width 43 height 43
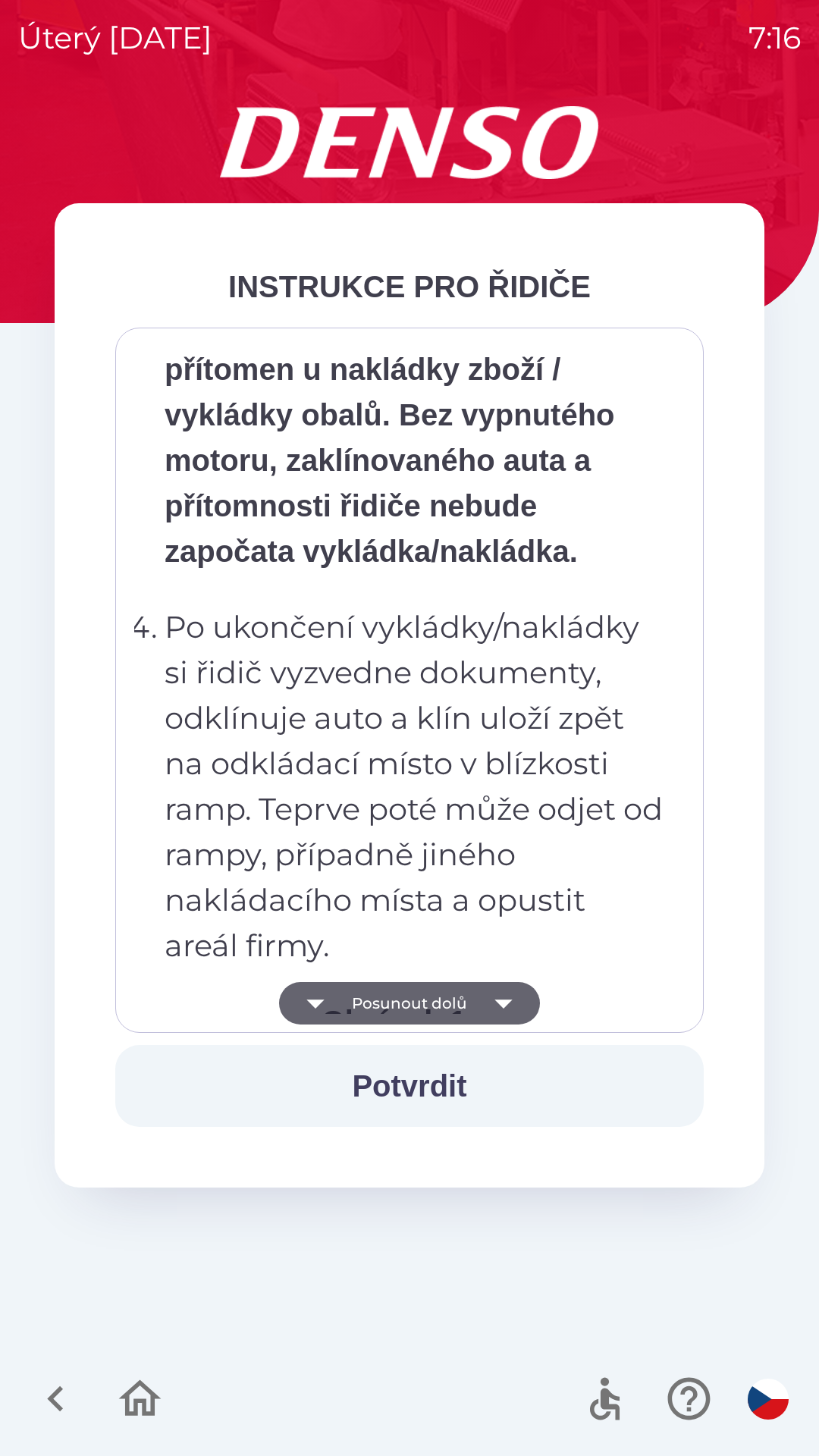
click at [501, 1000] on icon "button" at bounding box center [503, 1004] width 18 height 9
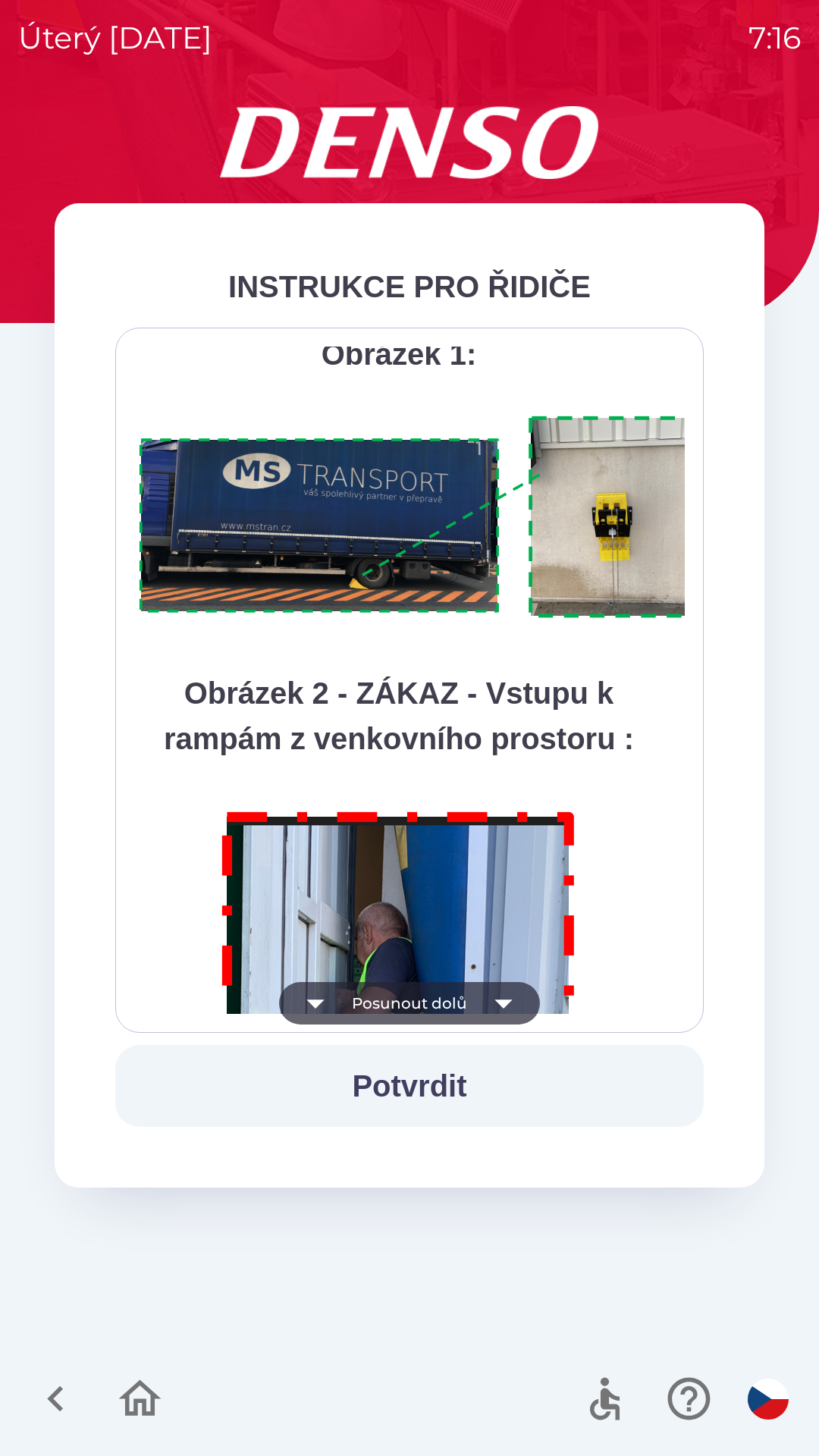
click at [501, 998] on icon "button" at bounding box center [504, 1003] width 43 height 43
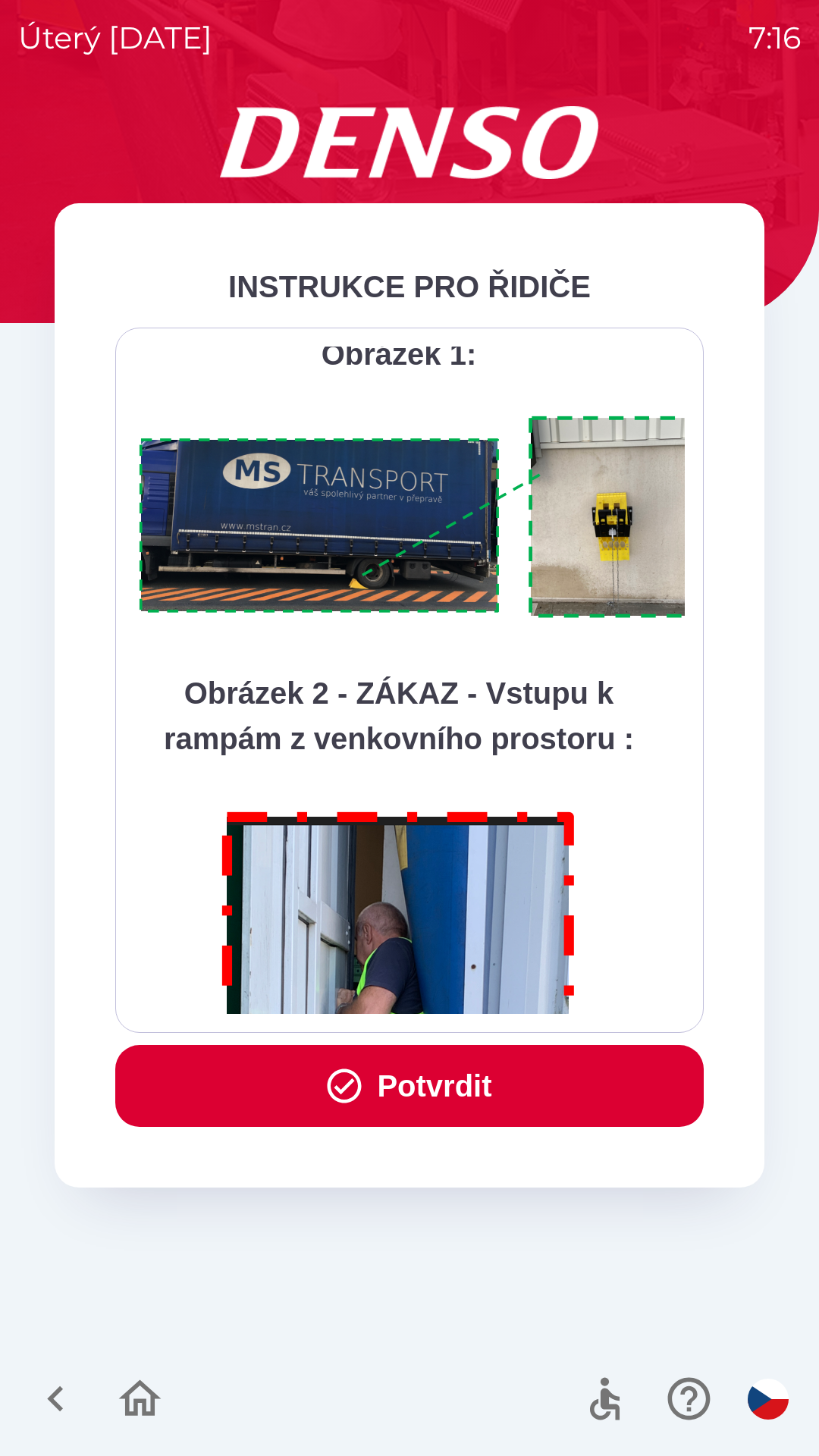
scroll to position [8523, 0]
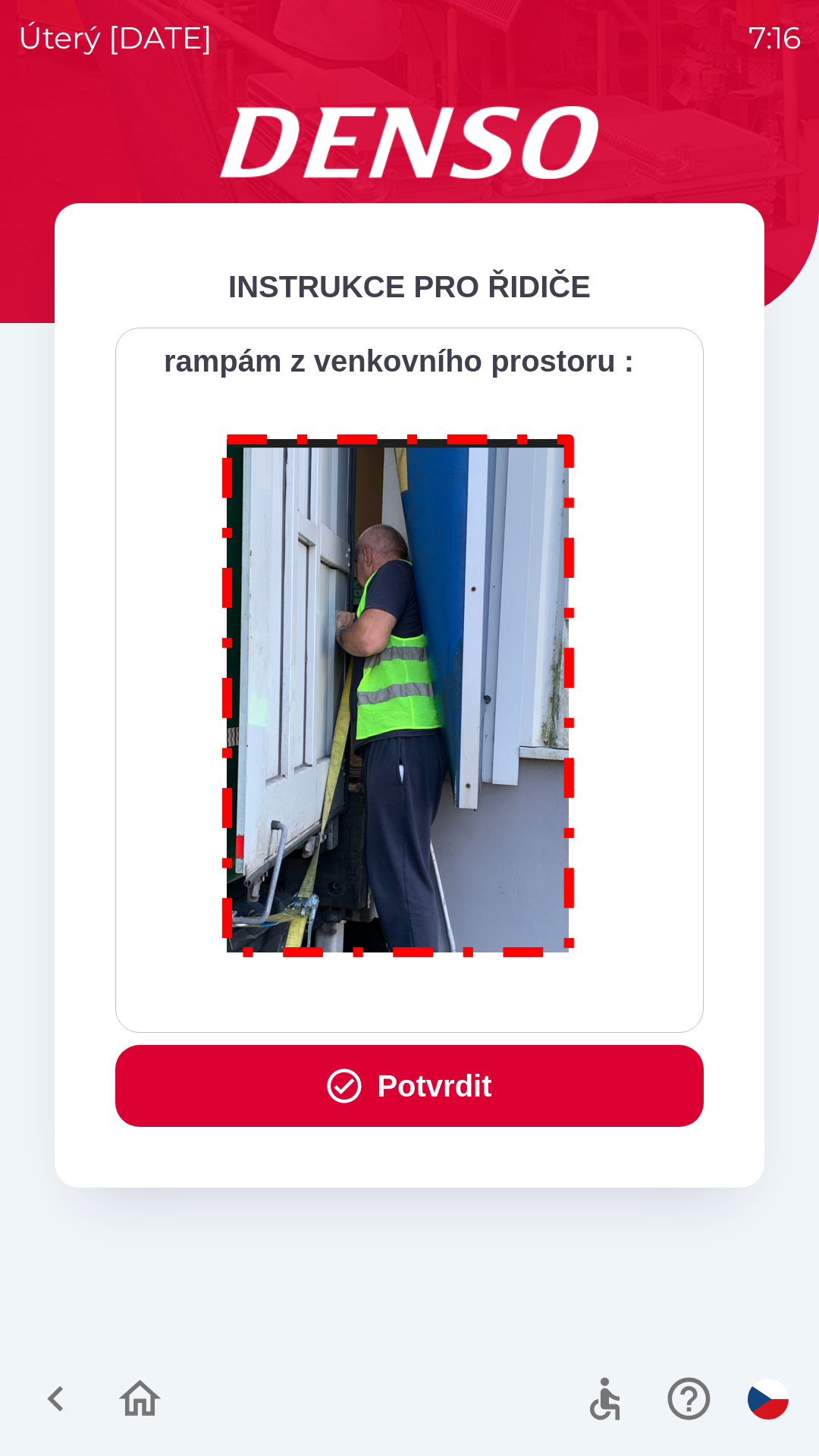
click at [507, 997] on div "Všichni řidiči přijíždějící do skladu firmy DENSO CZECH s.r.o. jsou po průjezdu…" at bounding box center [409, 680] width 551 height 667
click at [478, 1077] on button "Potvrdit" at bounding box center [409, 1086] width 588 height 82
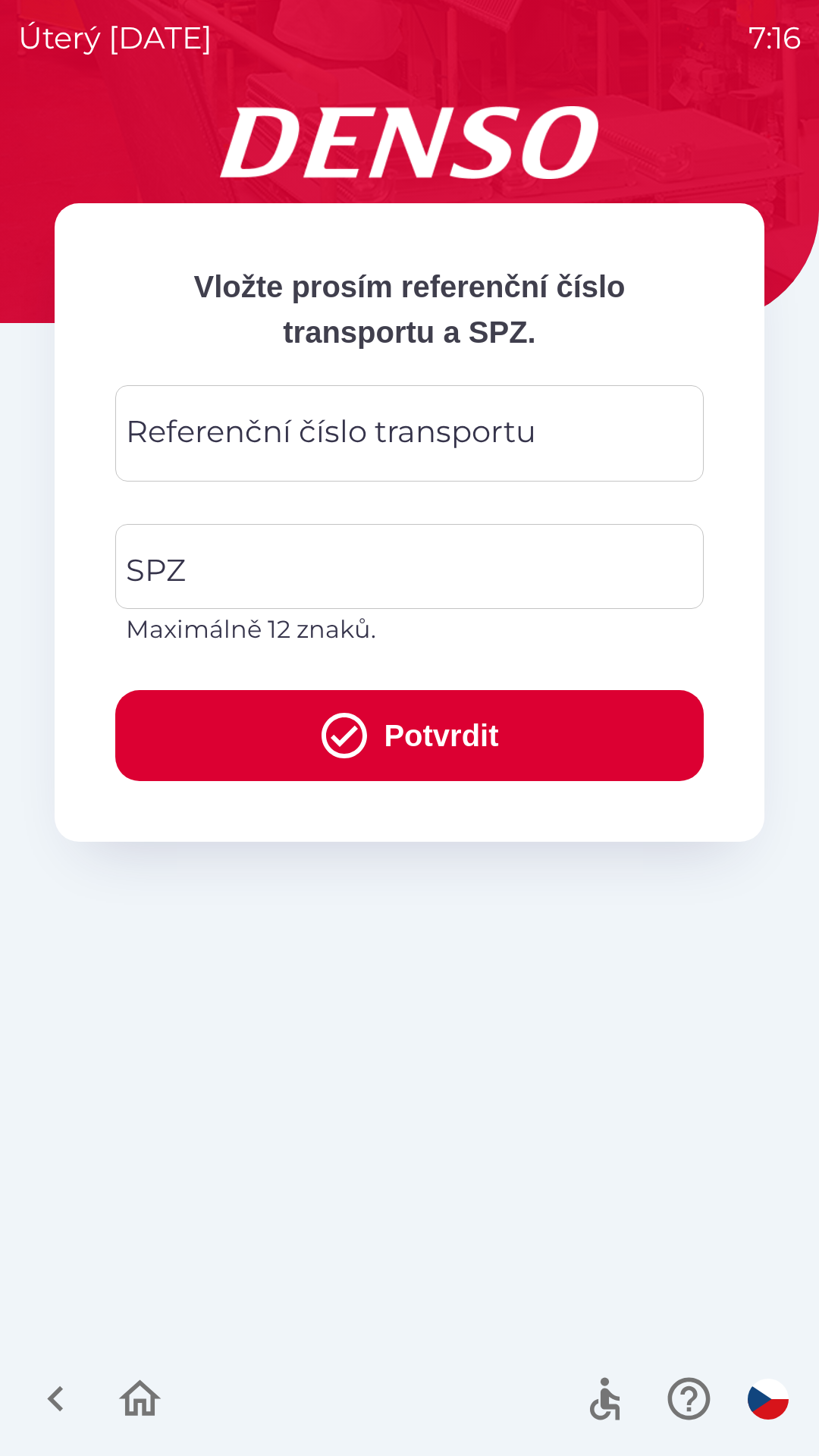
click at [315, 424] on div "Referenční číslo transportu Referenční číslo transportu" at bounding box center [409, 434] width 588 height 96
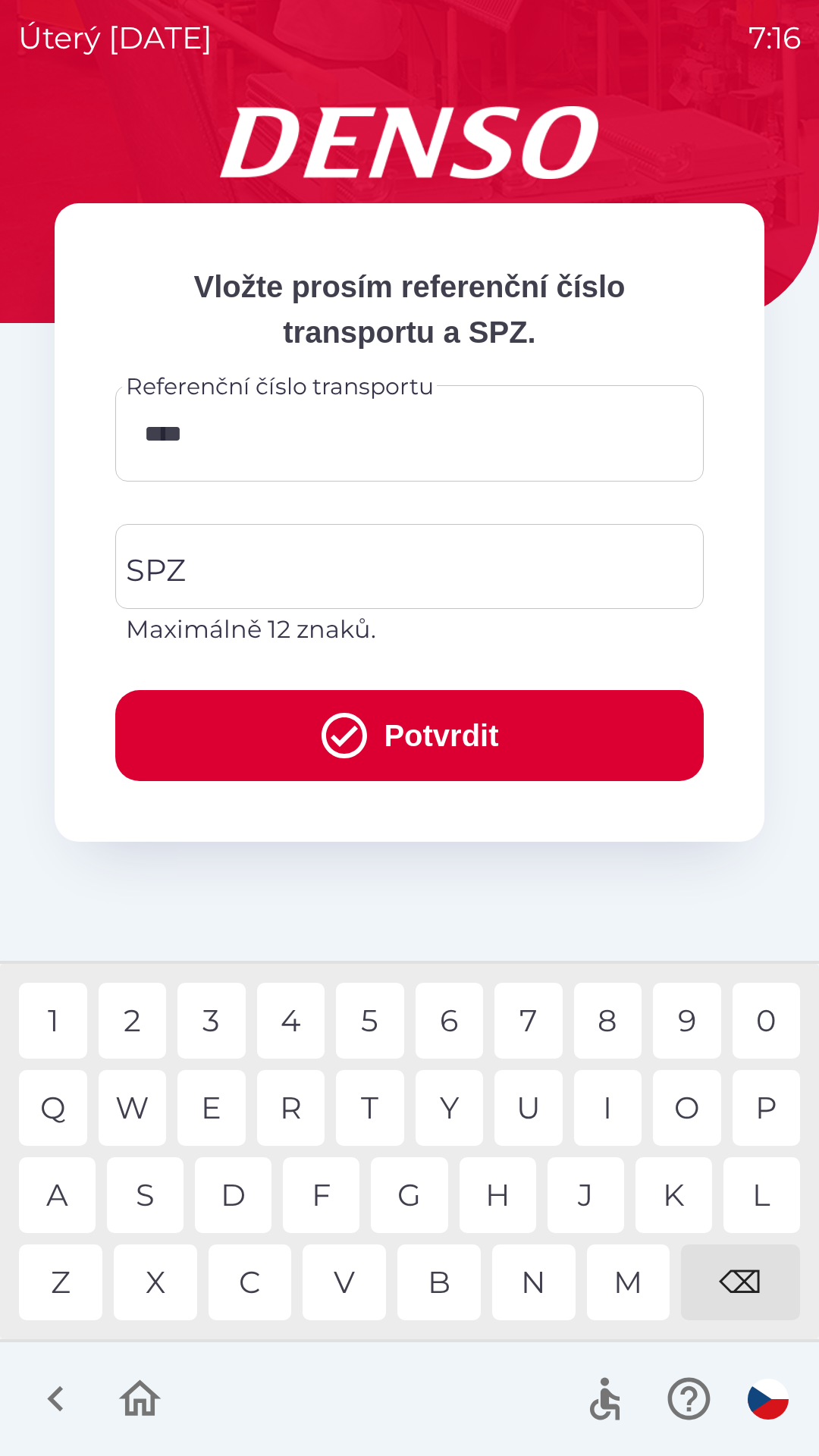
click at [61, 1019] on div "1" at bounding box center [53, 1021] width 69 height 76
type input "*"
click at [745, 1276] on div "⌫" at bounding box center [741, 1282] width 119 height 76
click at [254, 1278] on div "C" at bounding box center [250, 1282] width 83 height 76
click at [219, 1019] on div "3" at bounding box center [212, 1021] width 69 height 76
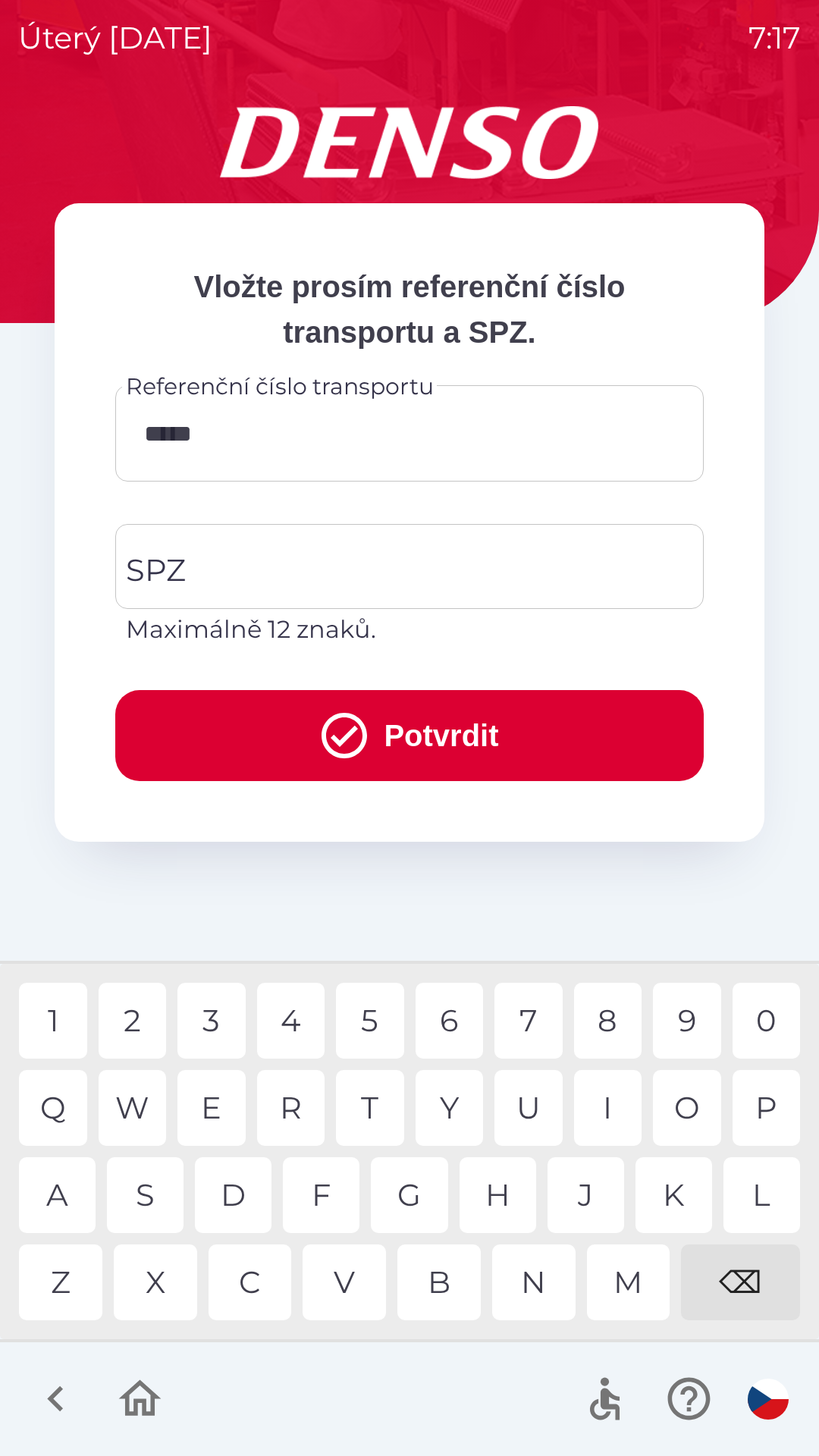
click at [785, 1028] on div "0" at bounding box center [767, 1021] width 69 height 76
click at [146, 1099] on div "W" at bounding box center [133, 1109] width 69 height 76
type input "*********"
click at [296, 552] on input "SPZ" at bounding box center [398, 567] width 552 height 72
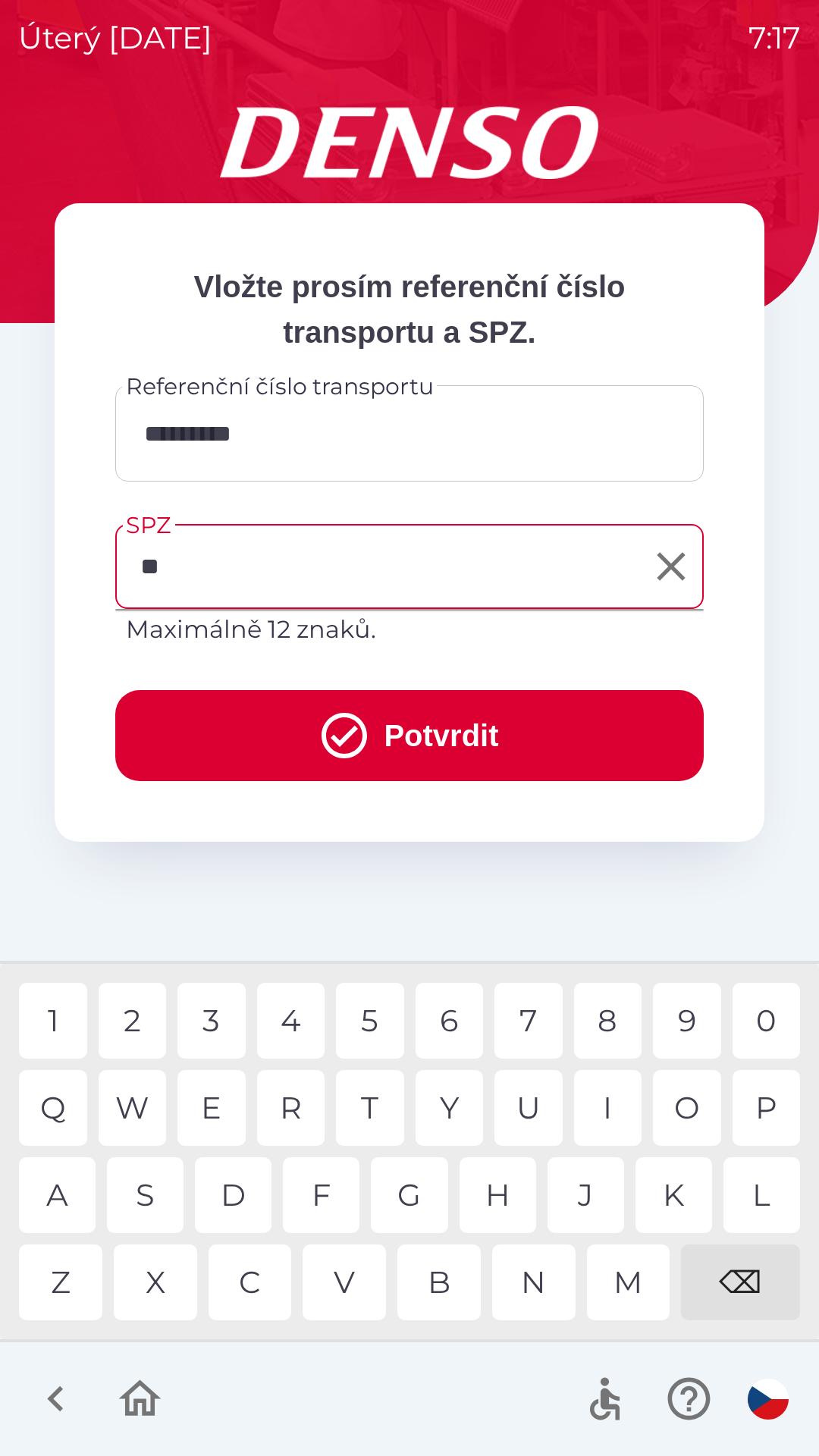
click at [152, 1181] on div "S" at bounding box center [145, 1195] width 77 height 76
type input "*******"
click at [487, 739] on button "Potvrdit" at bounding box center [409, 735] width 588 height 91
